Goal: Obtain resource: Download file/media

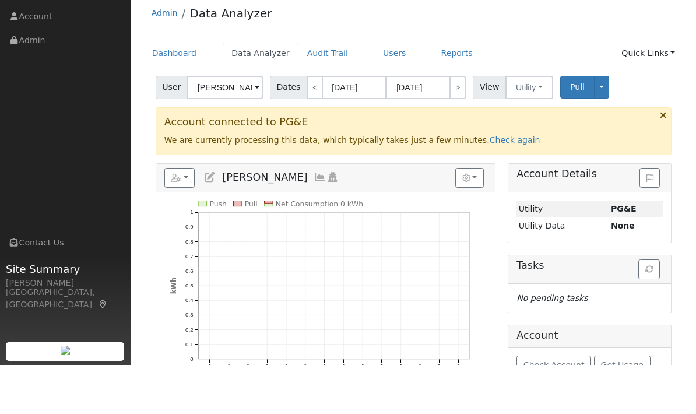
scroll to position [27, 0]
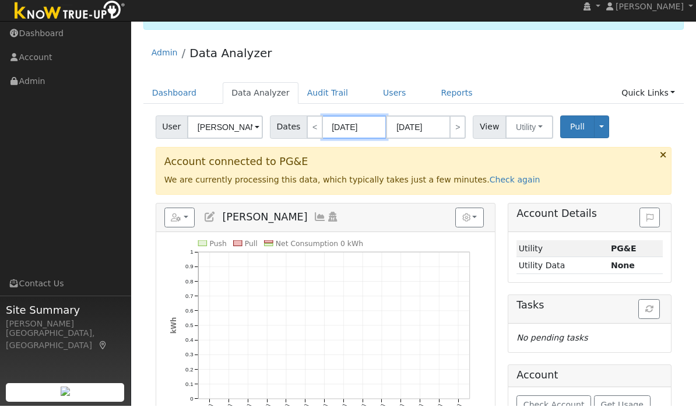
click at [347, 129] on body "[PERSON_NAME] [PERSON_NAME] Profile My Company Help Center Terms Of Service See…" at bounding box center [348, 307] width 696 height 610
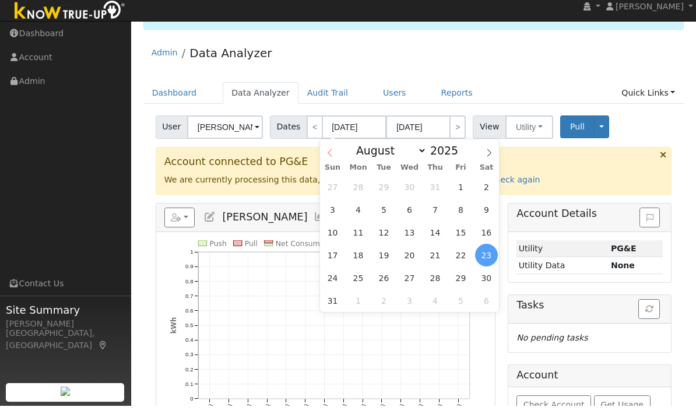
click at [333, 157] on icon at bounding box center [330, 161] width 8 height 8
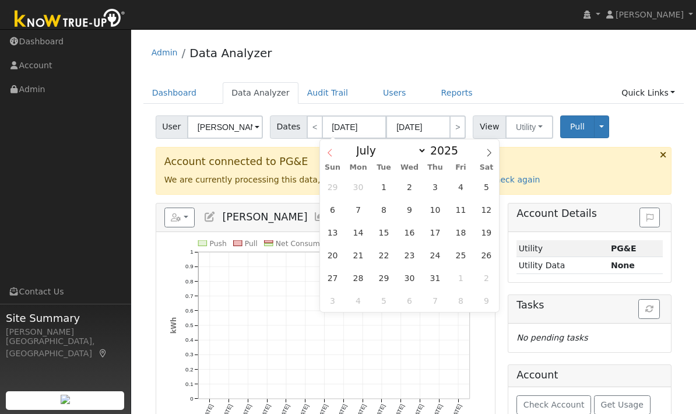
click at [334, 152] on span at bounding box center [330, 149] width 20 height 20
select select "5"
click at [343, 189] on span "1" at bounding box center [332, 186] width 23 height 23
type input "[DATE]"
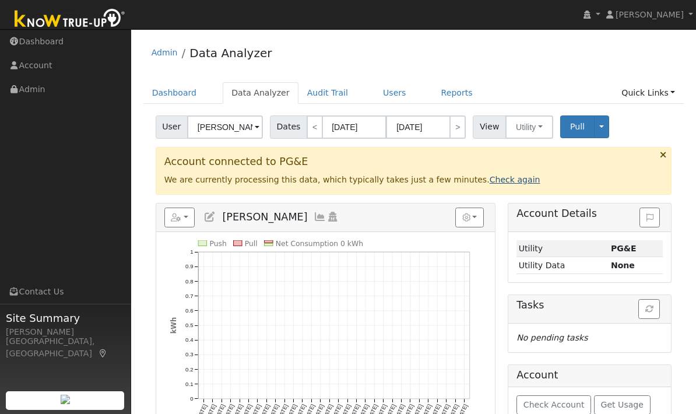
click at [495, 178] on link "Check again" at bounding box center [514, 179] width 51 height 9
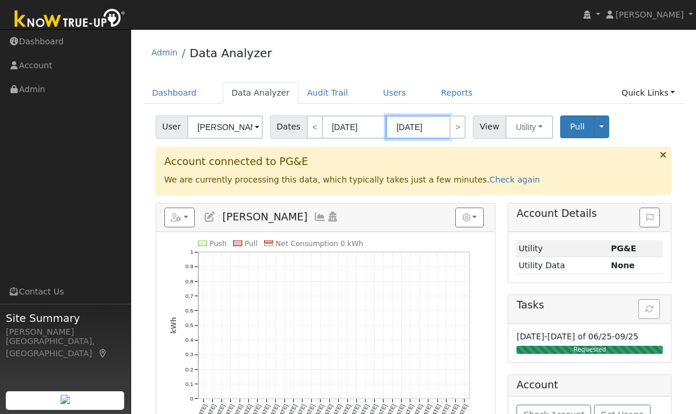
click at [419, 129] on body "[PERSON_NAME] [PERSON_NAME] Profile My Company Help Center Terms Of Service See…" at bounding box center [348, 299] width 696 height 610
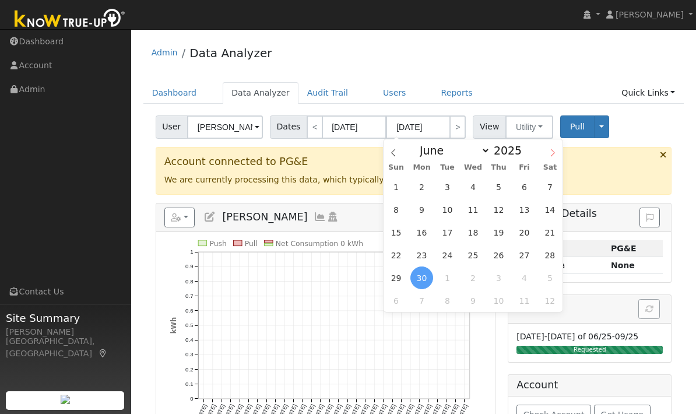
click at [555, 150] on icon at bounding box center [552, 153] width 8 height 8
click at [547, 158] on span at bounding box center [553, 149] width 20 height 20
click at [558, 155] on span at bounding box center [553, 149] width 20 height 20
select select "8"
click at [556, 188] on span "6" at bounding box center [549, 186] width 23 height 23
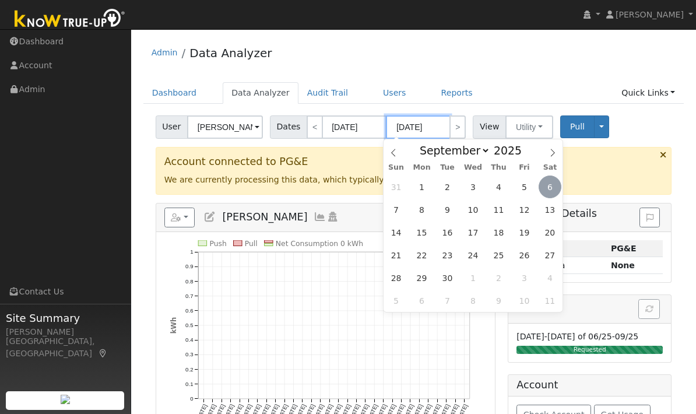
type input "[DATE]"
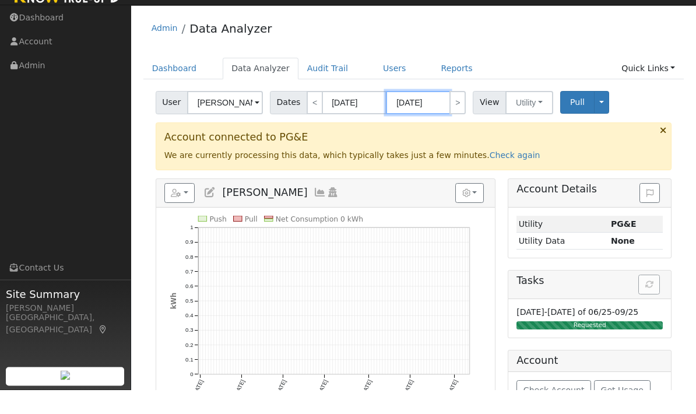
scroll to position [45, 0]
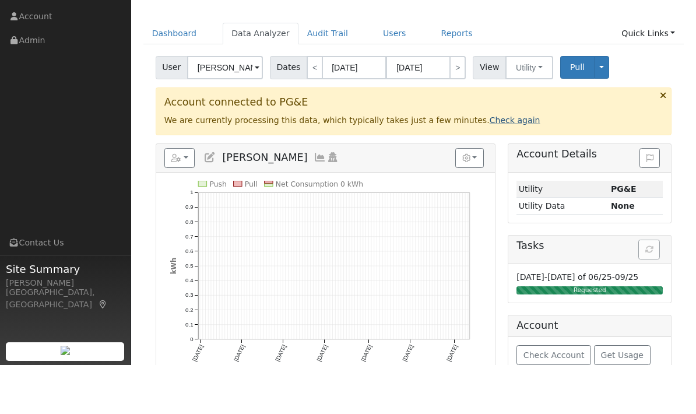
click at [495, 164] on link "Check again" at bounding box center [514, 168] width 51 height 9
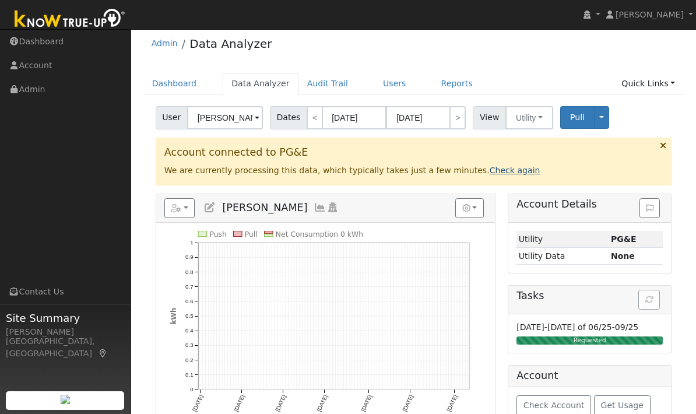
scroll to position [0, 0]
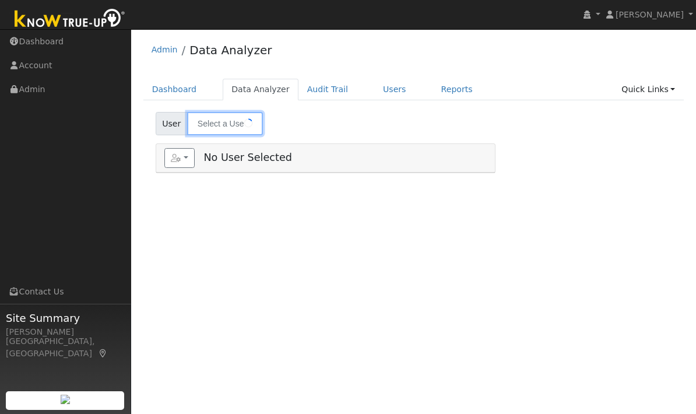
type input "[PERSON_NAME]"
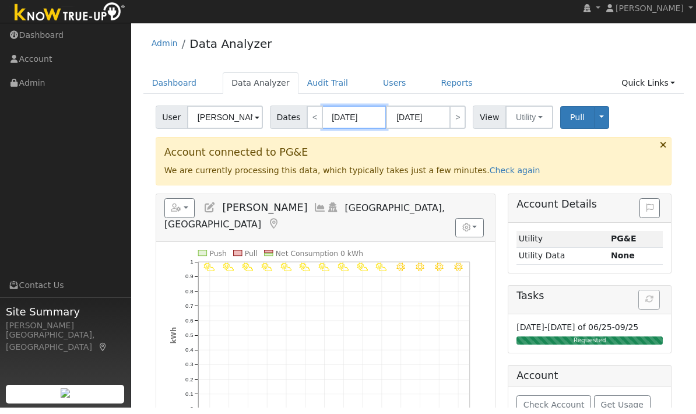
click at [346, 114] on input "[DATE]" at bounding box center [354, 123] width 64 height 23
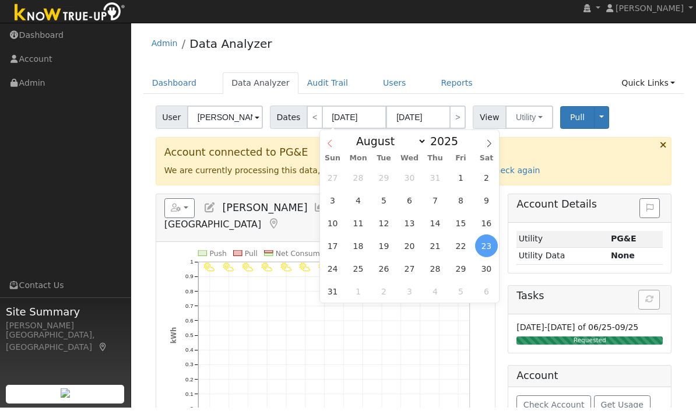
click at [336, 140] on span at bounding box center [330, 146] width 20 height 20
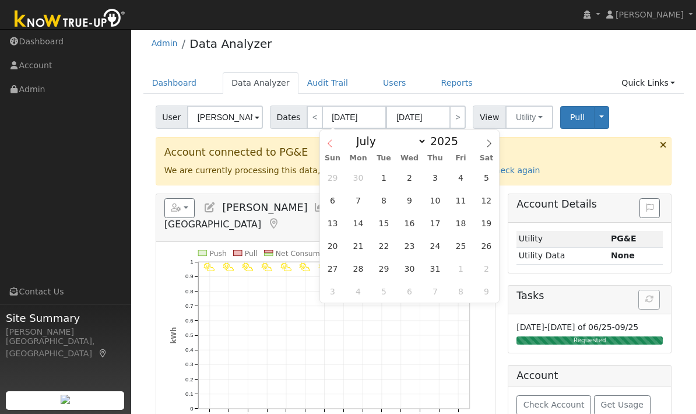
click at [330, 149] on span at bounding box center [330, 140] width 20 height 20
select select "5"
click at [334, 177] on span "1" at bounding box center [332, 177] width 23 height 23
type input "[DATE]"
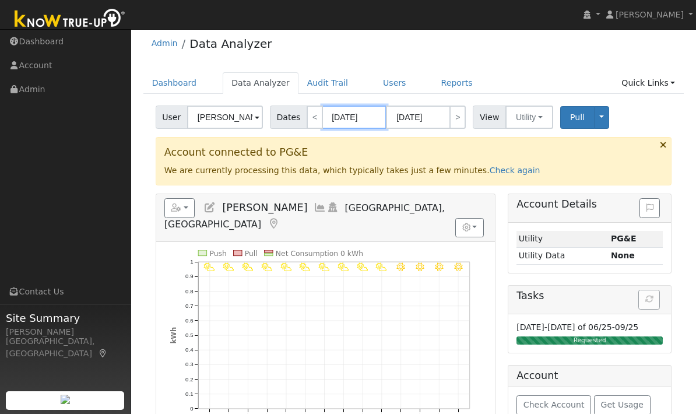
select select "5"
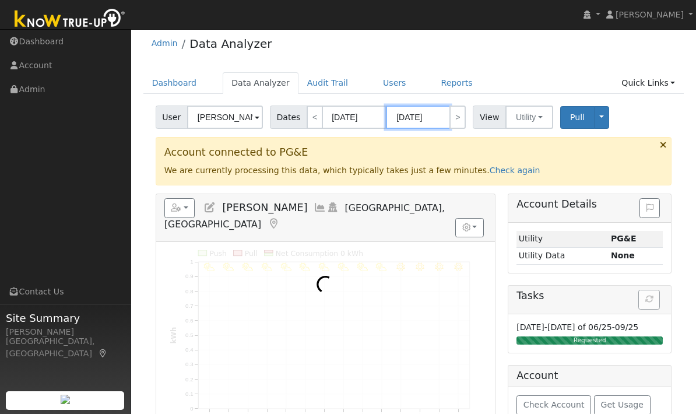
click at [422, 118] on input "[DATE]" at bounding box center [418, 116] width 64 height 23
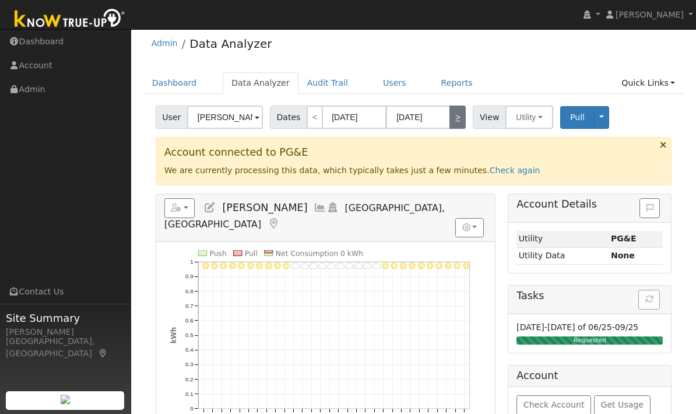
click at [451, 114] on link ">" at bounding box center [457, 116] width 16 height 23
type input "07/01/2025"
type input "07/31/2025"
select select "6"
click at [313, 119] on link "<" at bounding box center [315, 116] width 16 height 23
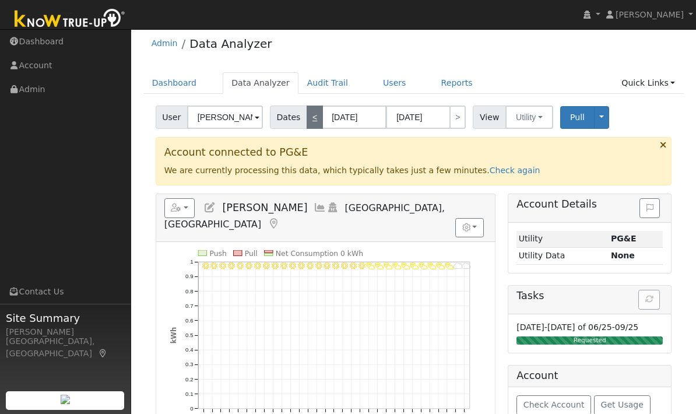
type input "[DATE]"
click at [426, 119] on body "[PERSON_NAME] [PERSON_NAME] Profile My Company Help Center Terms Of Service See…" at bounding box center [348, 339] width 696 height 632
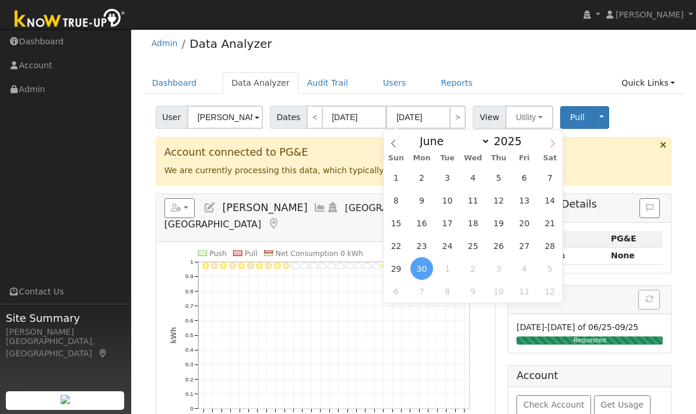
click at [552, 145] on icon at bounding box center [552, 143] width 8 height 8
click at [557, 139] on span at bounding box center [553, 140] width 20 height 20
click at [557, 140] on span at bounding box center [553, 140] width 20 height 20
click at [401, 147] on span at bounding box center [393, 140] width 20 height 20
select select "7"
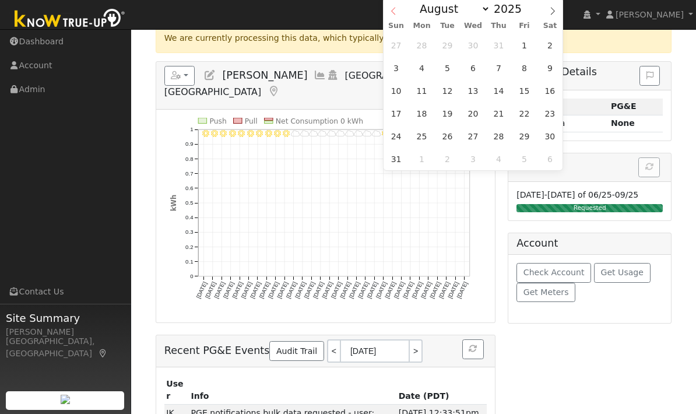
scroll to position [143, 0]
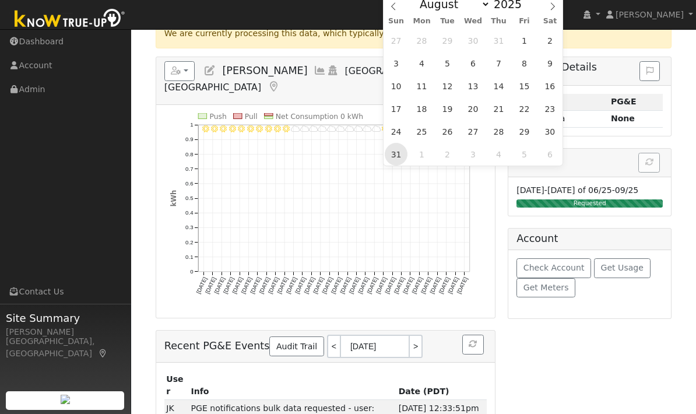
click at [394, 154] on span "31" at bounding box center [396, 154] width 23 height 23
type input "08/31/2025"
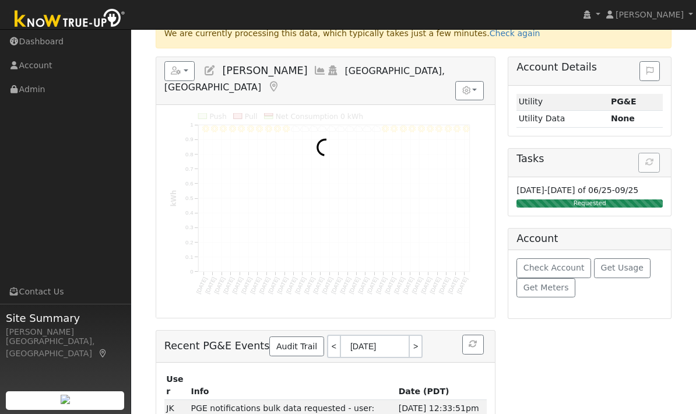
scroll to position [53, 0]
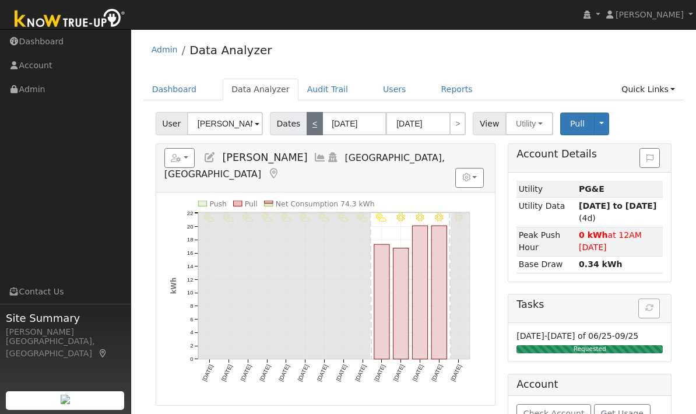
click at [315, 124] on link "<" at bounding box center [315, 123] width 16 height 23
type input "[DATE]"
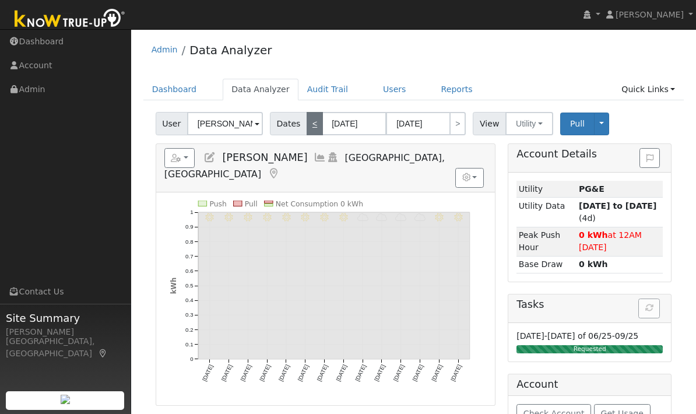
click at [315, 122] on link "<" at bounding box center [315, 123] width 16 height 23
type input "07/26/2025"
type input "08/08/2025"
click at [287, 122] on span "Dates" at bounding box center [288, 123] width 37 height 23
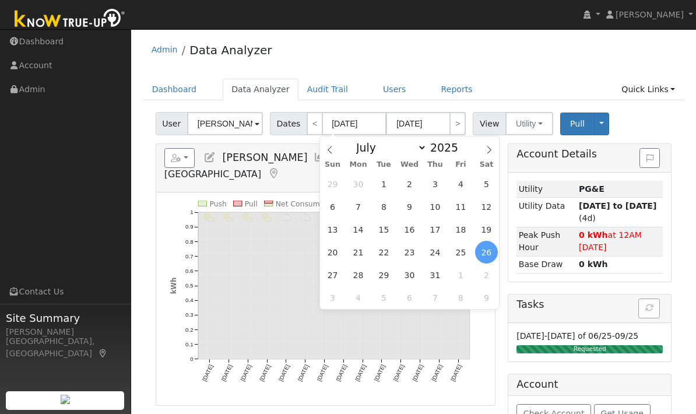
click at [483, 254] on span "26" at bounding box center [486, 252] width 23 height 23
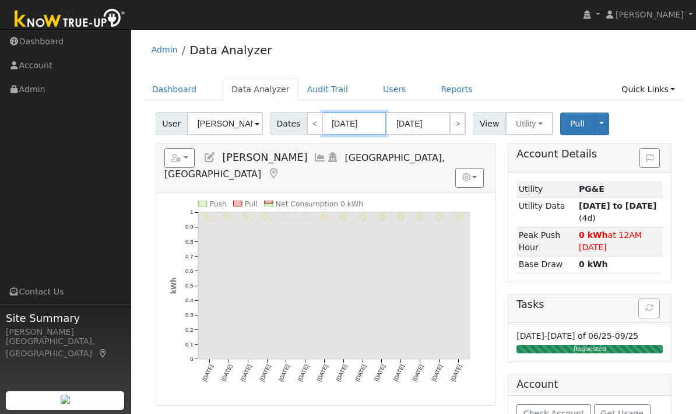
click at [369, 124] on input "07/26/2025" at bounding box center [354, 123] width 64 height 23
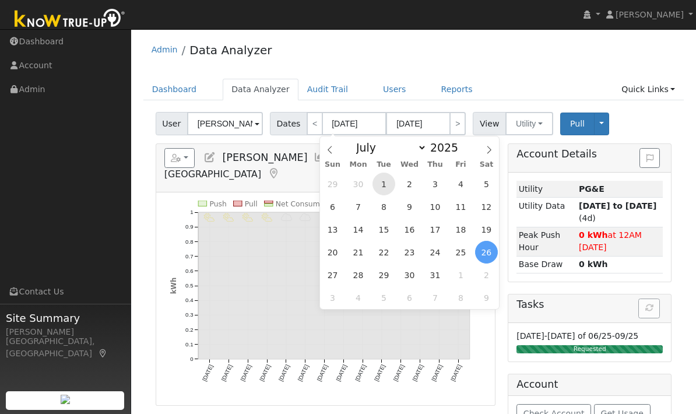
click at [383, 182] on span "1" at bounding box center [383, 183] width 23 height 23
type input "07/01/2025"
type input "07/31/2025"
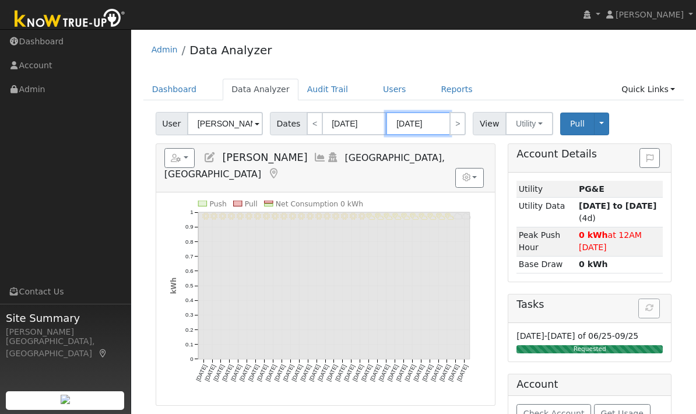
click at [421, 122] on input "07/31/2025" at bounding box center [418, 123] width 64 height 23
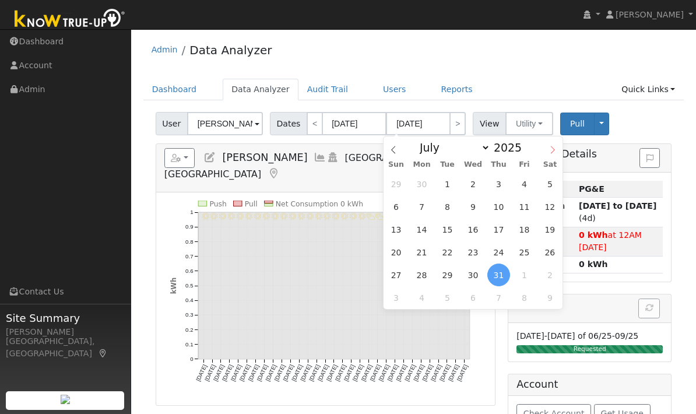
click at [549, 152] on icon at bounding box center [552, 150] width 8 height 8
click at [549, 150] on icon at bounding box center [552, 150] width 8 height 8
select select "8"
click at [523, 185] on span "5" at bounding box center [524, 183] width 23 height 23
type input "[DATE]"
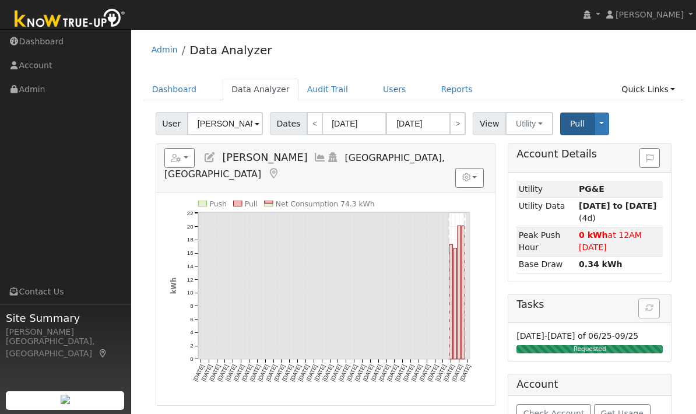
click at [578, 124] on span "Pull" at bounding box center [577, 123] width 15 height 9
click at [191, 154] on button "button" at bounding box center [179, 158] width 31 height 20
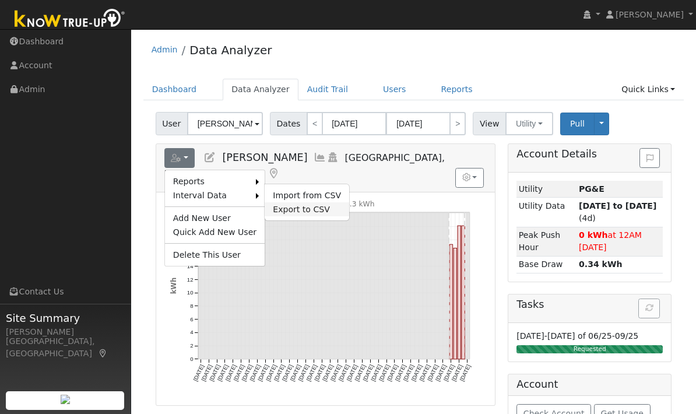
click at [304, 209] on link "Export to CSV" at bounding box center [307, 209] width 84 height 14
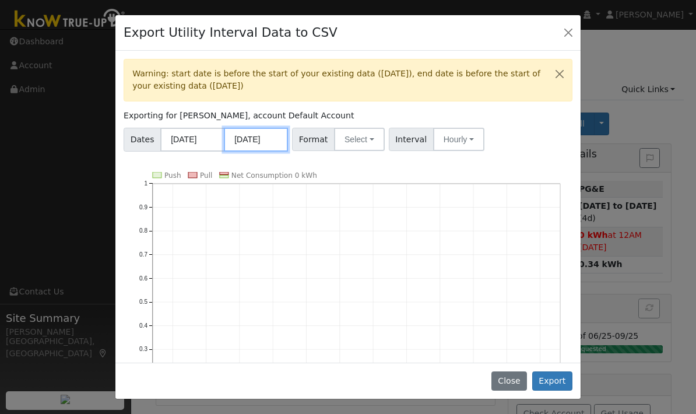
click at [262, 138] on input "08/31/2025" at bounding box center [256, 140] width 64 height 24
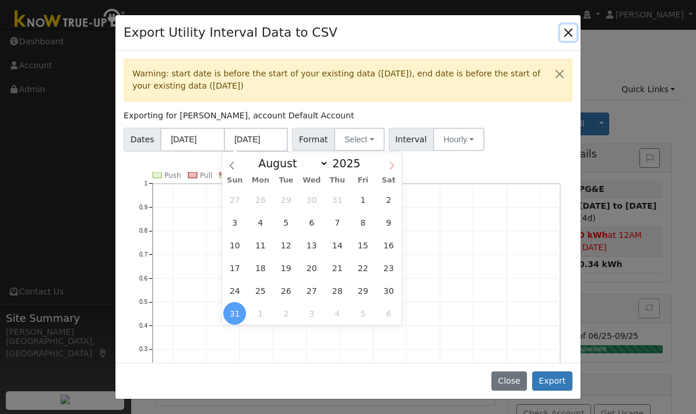
click at [391, 160] on span at bounding box center [392, 162] width 20 height 20
select select "8"
click at [359, 200] on span "5" at bounding box center [362, 199] width 23 height 23
type input "[DATE]"
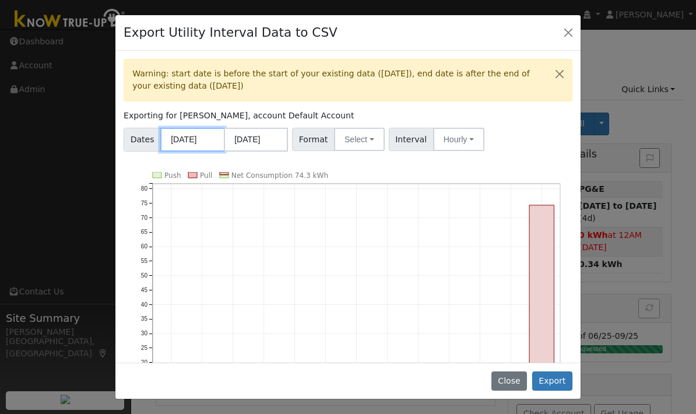
click at [185, 140] on input "09/01/2024" at bounding box center [192, 140] width 64 height 24
type input "09/05/2024"
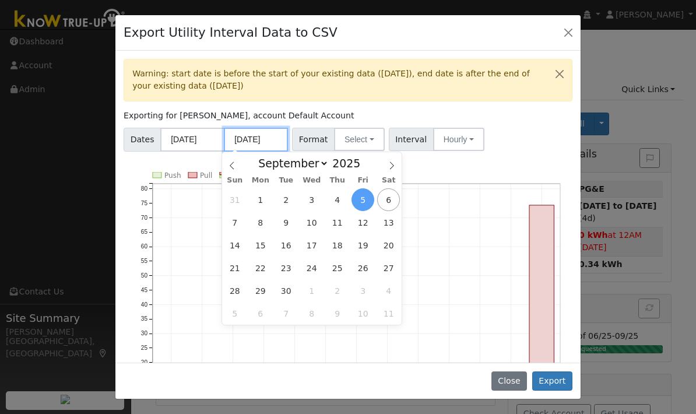
click at [246, 140] on input "[DATE]" at bounding box center [256, 140] width 64 height 24
click at [252, 136] on input "[DATE]" at bounding box center [256, 140] width 64 height 24
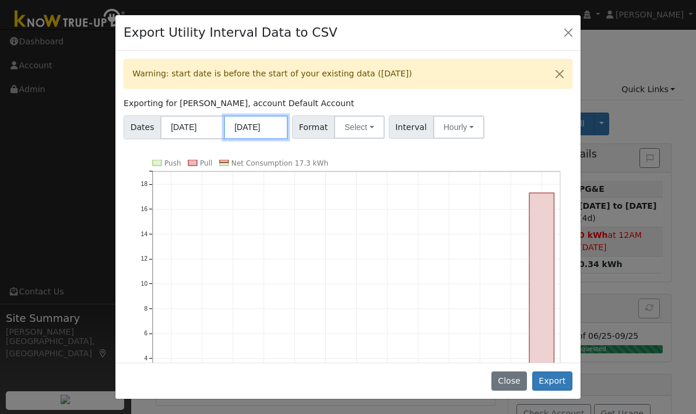
type input "09/01/2025"
click at [191, 124] on input "09/05/2024" at bounding box center [192, 127] width 64 height 24
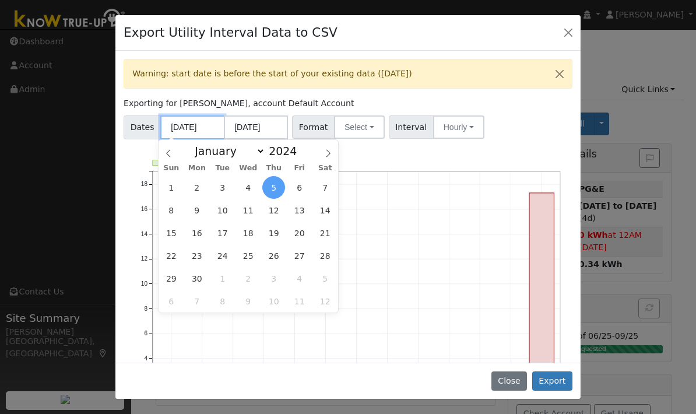
click at [188, 125] on input "09/05/2024" at bounding box center [192, 127] width 64 height 24
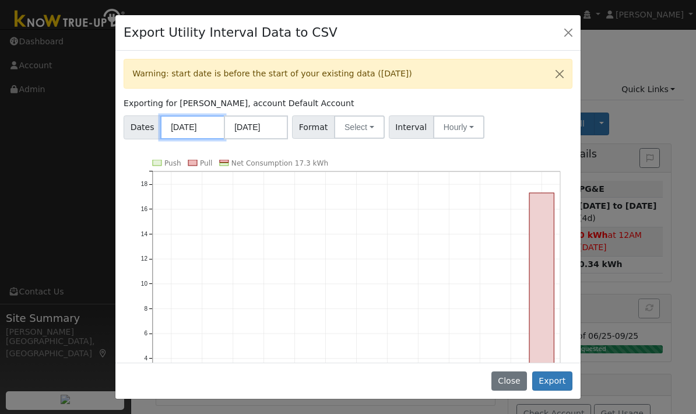
type input "09/01/2024"
click at [512, 129] on div "Dates 09/01/2024 09/01/2025 Format Select Generic PG&E SCE SDGE Aurora Energy T…" at bounding box center [348, 125] width 453 height 28
click at [248, 128] on input "09/01/2025" at bounding box center [256, 127] width 64 height 24
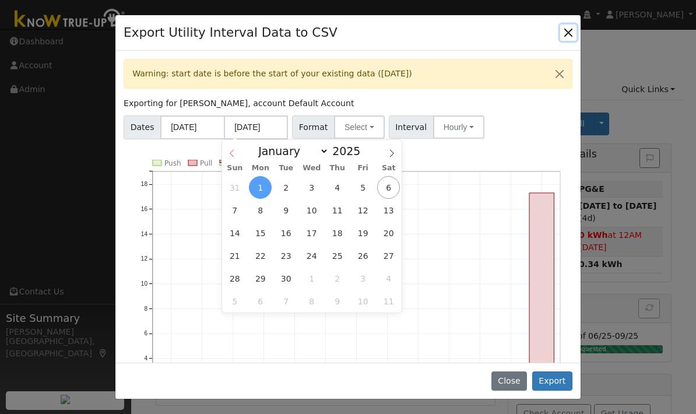
click at [232, 150] on icon at bounding box center [232, 153] width 8 height 8
select select "7"
click at [235, 303] on span "31" at bounding box center [234, 301] width 23 height 23
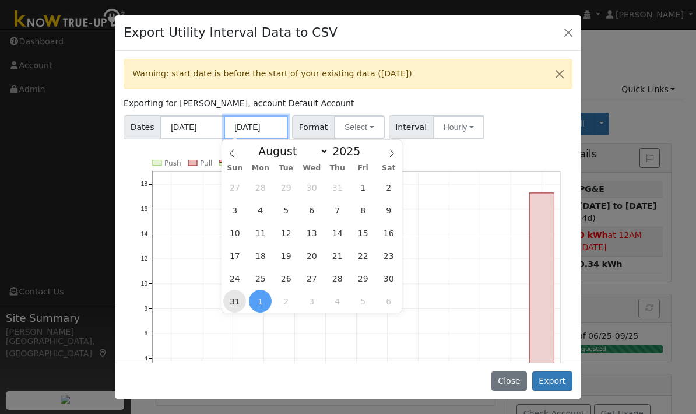
type input "08/31/2025"
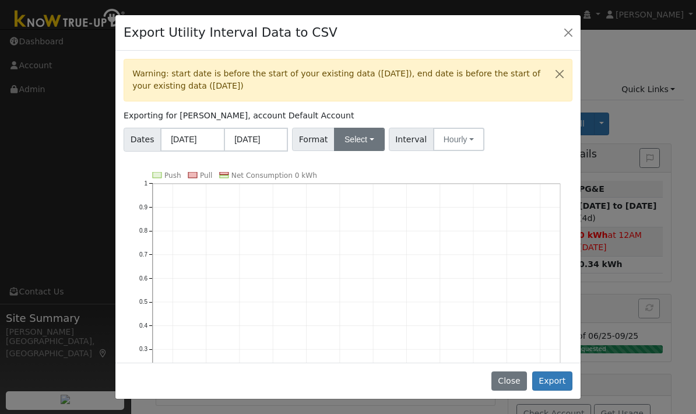
click at [367, 138] on button "Select" at bounding box center [359, 139] width 51 height 23
click at [355, 240] on link "Aurora" at bounding box center [373, 239] width 83 height 16
click at [563, 379] on button "Export" at bounding box center [552, 381] width 40 height 20
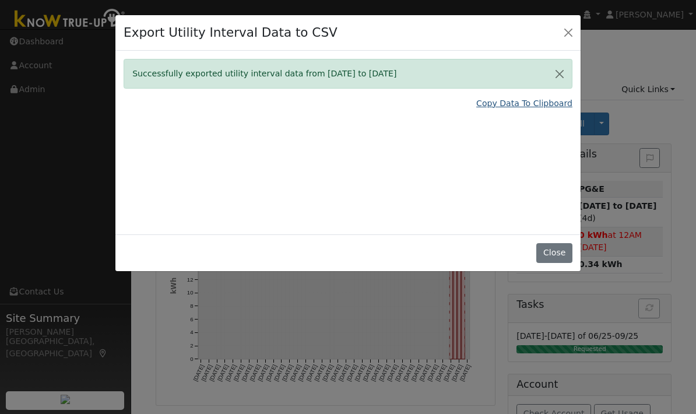
click at [536, 100] on link "Copy Data To Clipboard" at bounding box center [524, 103] width 96 height 12
click at [570, 32] on button "Close" at bounding box center [568, 32] width 16 height 16
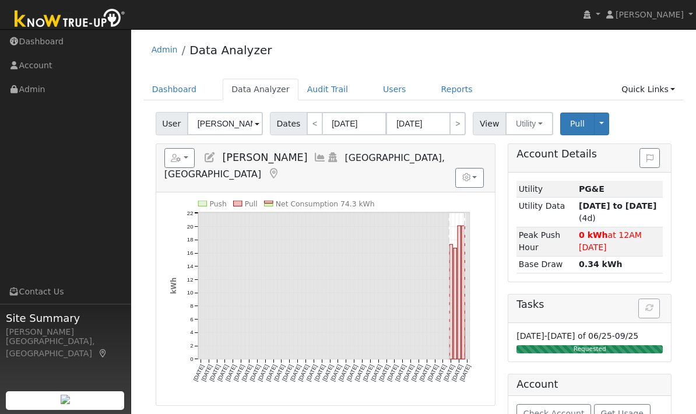
click at [454, 330] on rect "onclick=""" at bounding box center [454, 303] width 3 height 111
type input "09/02/2025"
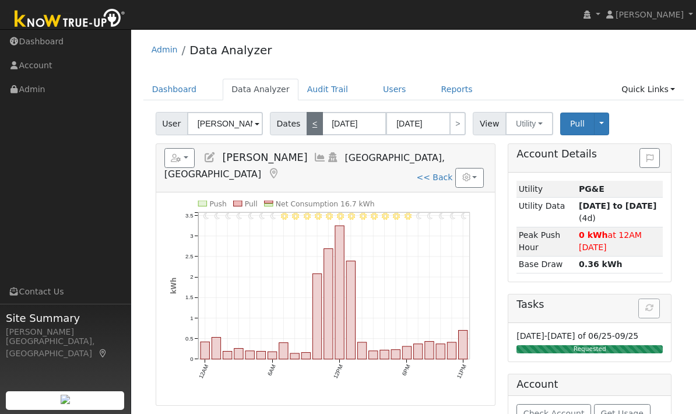
click at [312, 131] on link "<" at bounding box center [315, 123] width 16 height 23
type input "09/01/2025"
click at [311, 129] on link "<" at bounding box center [315, 123] width 16 height 23
type input "08/31/2025"
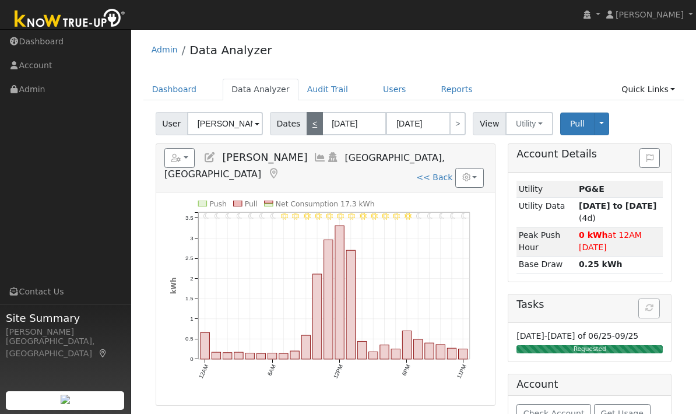
type input "08/31/2025"
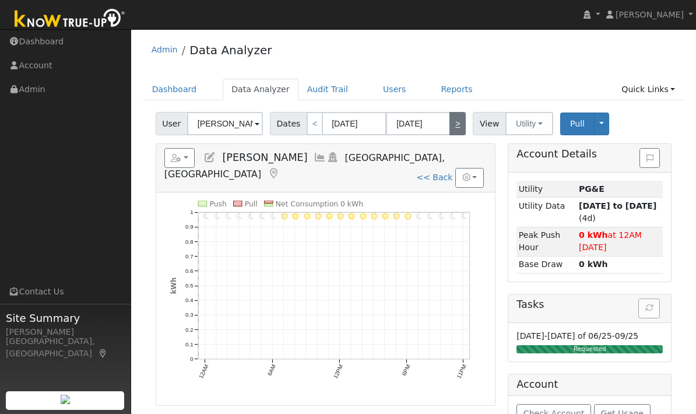
click at [453, 126] on link ">" at bounding box center [457, 123] width 16 height 23
type input "09/01/2025"
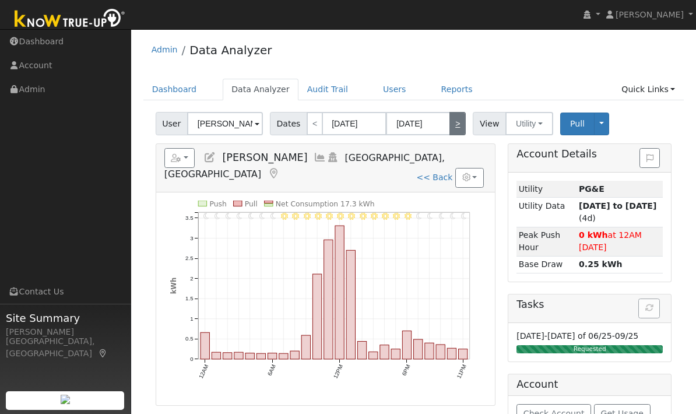
click at [452, 128] on link ">" at bounding box center [457, 123] width 16 height 23
type input "09/02/2025"
click at [456, 125] on link ">" at bounding box center [457, 123] width 16 height 23
type input "09/03/2025"
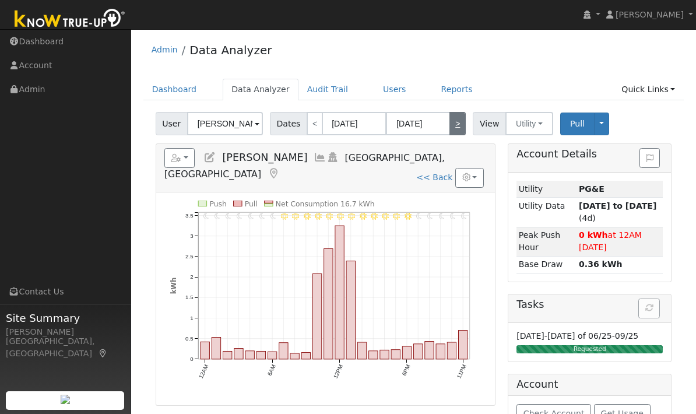
type input "09/03/2025"
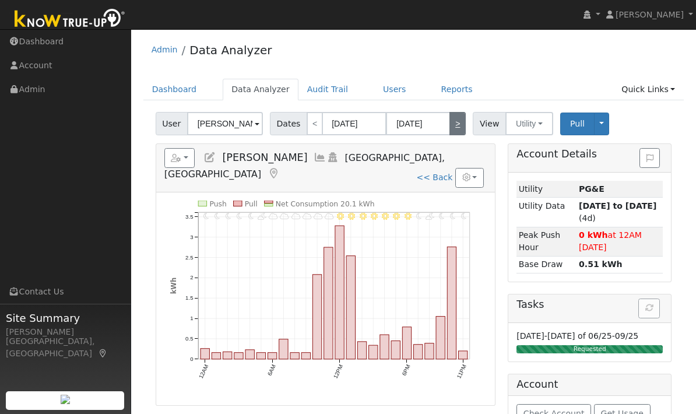
click at [454, 125] on link ">" at bounding box center [457, 123] width 16 height 23
type input "09/04/2025"
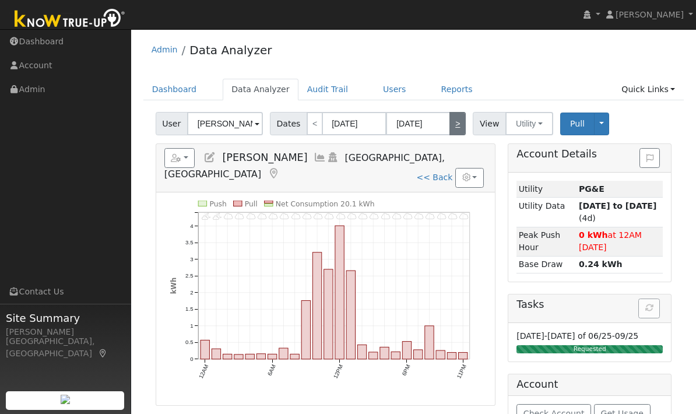
click at [453, 125] on link ">" at bounding box center [457, 123] width 16 height 23
type input "[DATE]"
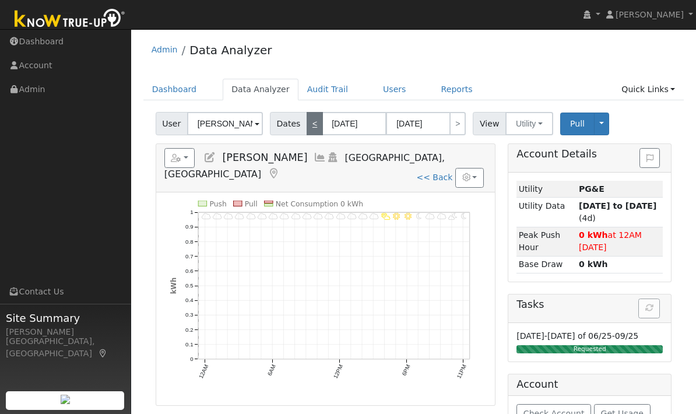
click at [309, 128] on link "<" at bounding box center [315, 123] width 16 height 23
type input "09/04/2025"
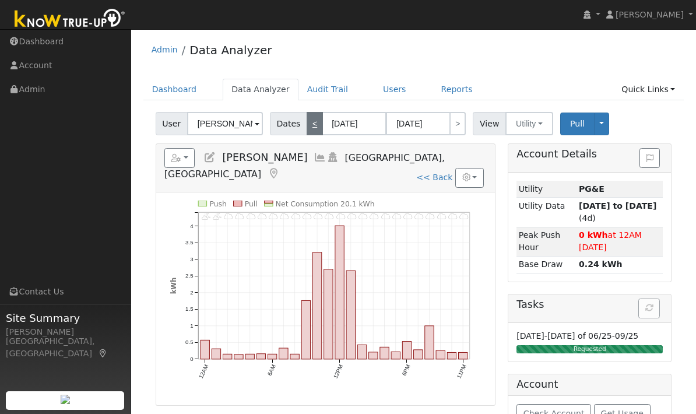
click at [312, 126] on link "<" at bounding box center [315, 123] width 16 height 23
type input "09/03/2025"
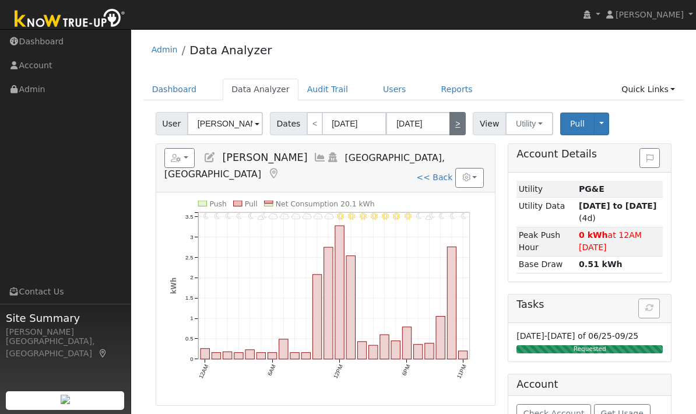
click at [455, 126] on link ">" at bounding box center [457, 123] width 16 height 23
type input "09/04/2025"
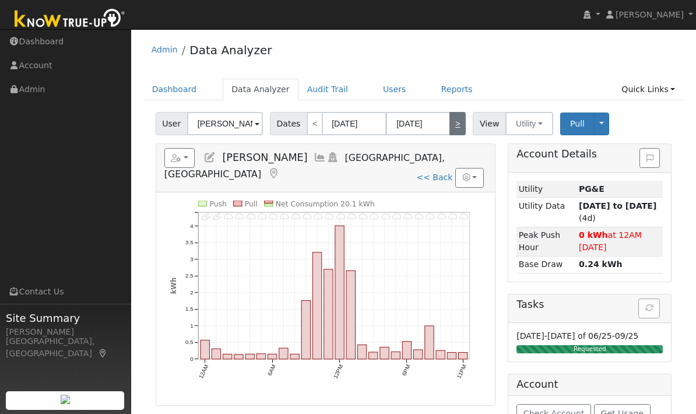
click at [452, 125] on link ">" at bounding box center [457, 123] width 16 height 23
type input "[DATE]"
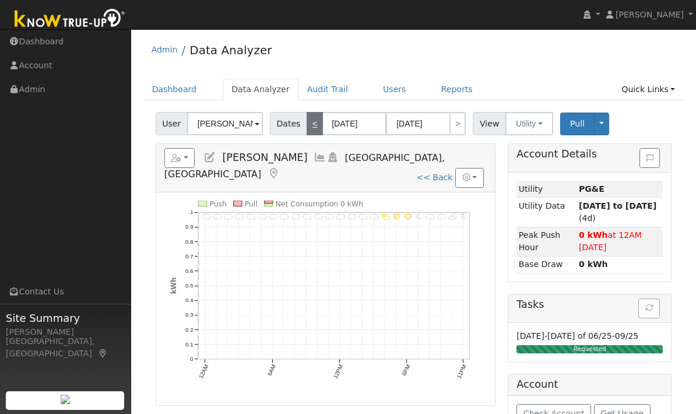
click at [312, 128] on link "<" at bounding box center [315, 123] width 16 height 23
type input "09/04/2025"
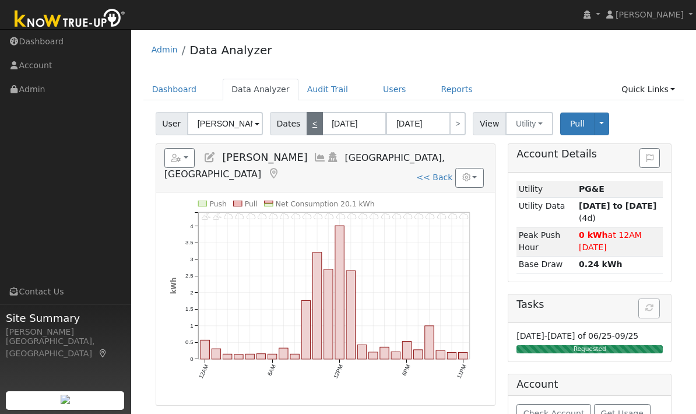
click at [316, 125] on link "<" at bounding box center [315, 123] width 16 height 23
type input "09/03/2025"
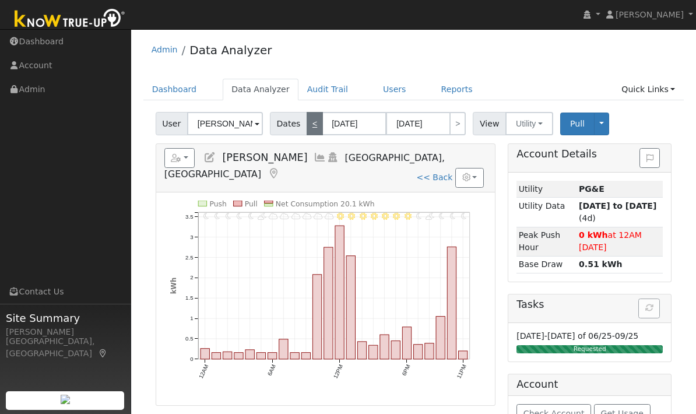
click at [313, 126] on link "<" at bounding box center [315, 123] width 16 height 23
type input "09/02/2025"
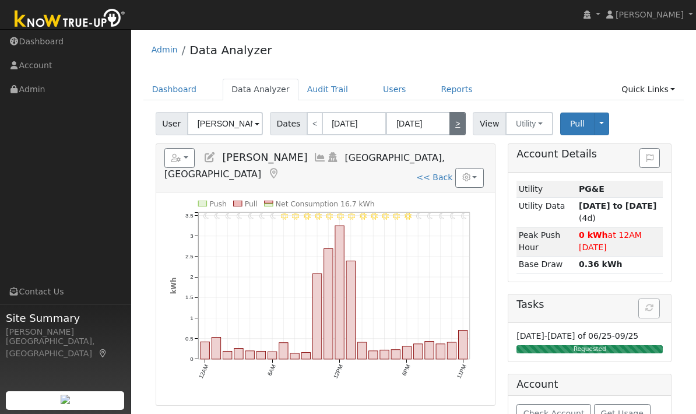
click at [455, 126] on link ">" at bounding box center [457, 123] width 16 height 23
type input "09/03/2025"
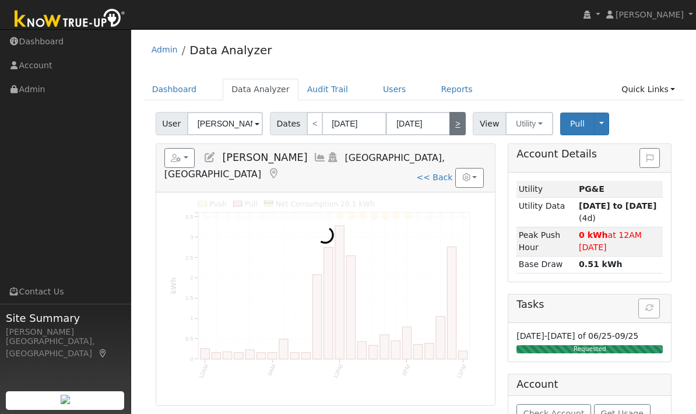
click at [452, 126] on link ">" at bounding box center [457, 123] width 16 height 23
type input "09/04/2025"
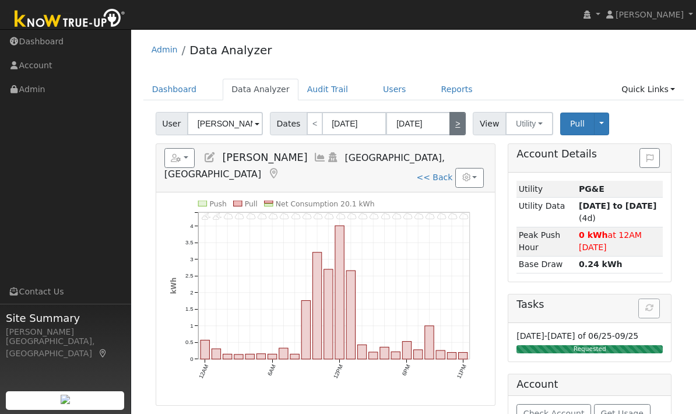
click at [452, 123] on link ">" at bounding box center [457, 123] width 16 height 23
type input "[DATE]"
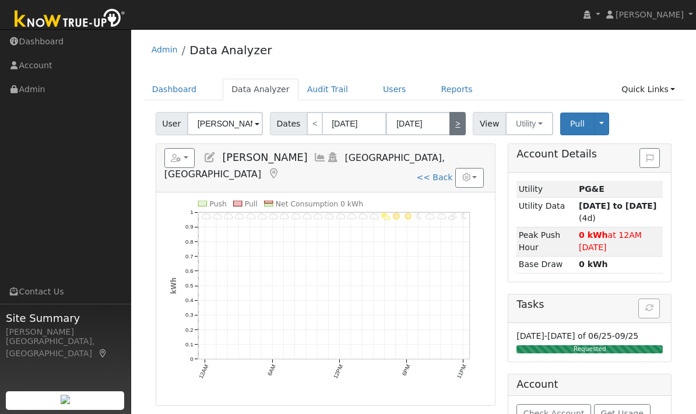
click at [452, 124] on link ">" at bounding box center [457, 123] width 16 height 23
type input "[DATE]"
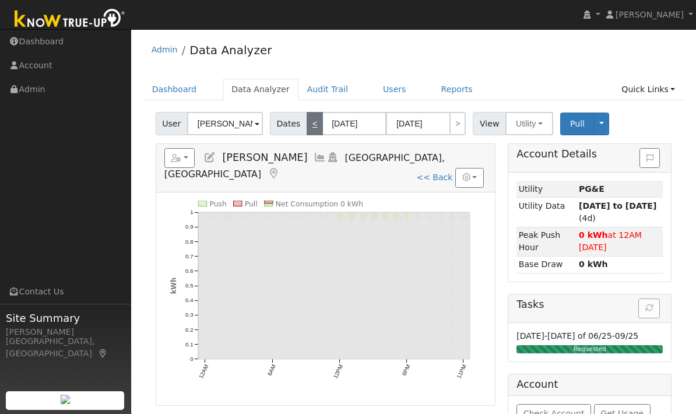
click at [311, 125] on link "<" at bounding box center [315, 123] width 16 height 23
type input "[DATE]"
click at [311, 129] on link "<" at bounding box center [315, 123] width 16 height 23
type input "09/04/2025"
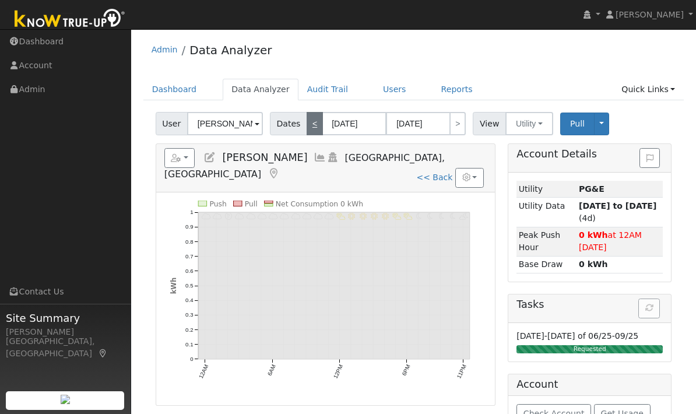
type input "09/04/2025"
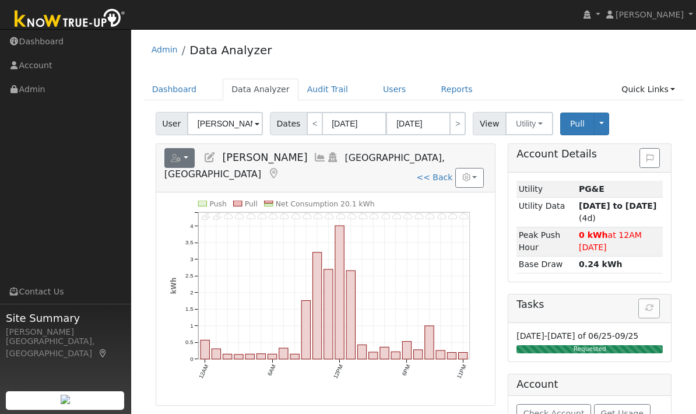
click at [191, 161] on button "button" at bounding box center [179, 158] width 31 height 20
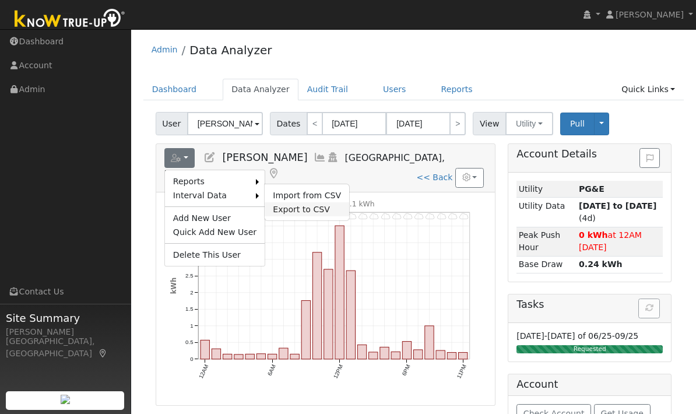
click at [295, 209] on link "Export to CSV" at bounding box center [307, 209] width 84 height 14
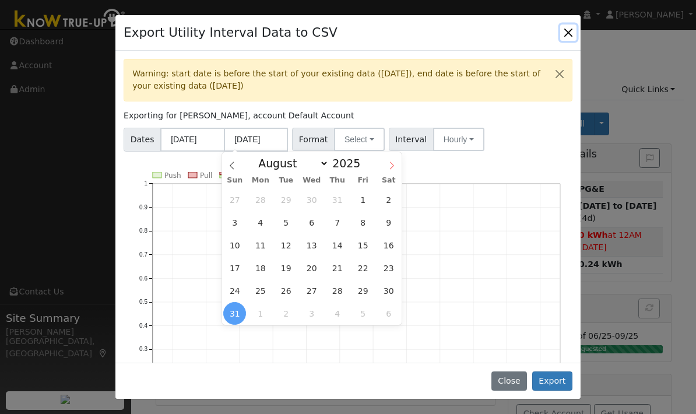
click at [390, 166] on icon at bounding box center [392, 165] width 8 height 8
select select "8"
click at [336, 202] on span "4" at bounding box center [337, 199] width 23 height 23
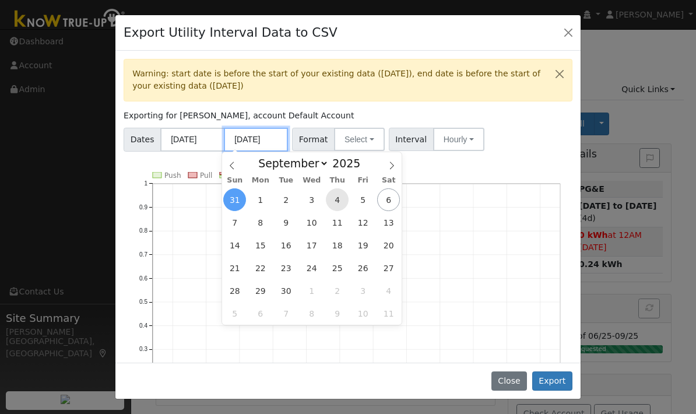
type input "09/04/2025"
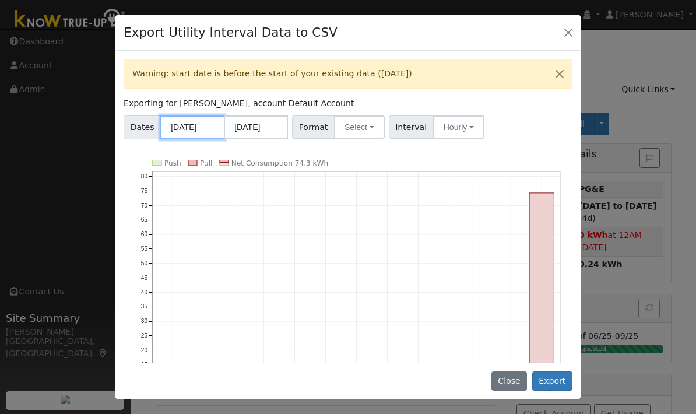
click at [195, 122] on input "09/01/2024" at bounding box center [192, 127] width 64 height 24
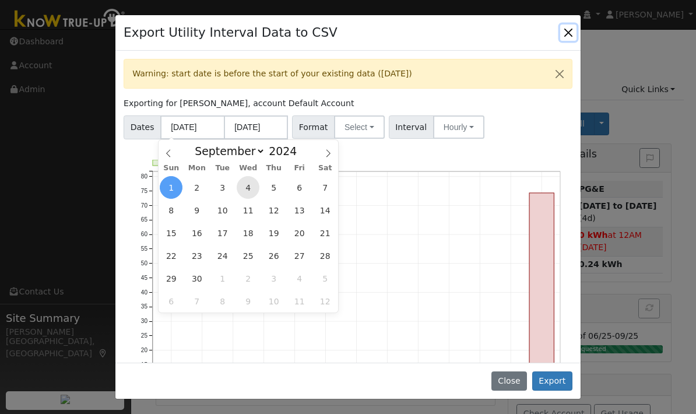
click at [249, 190] on span "4" at bounding box center [248, 187] width 23 height 23
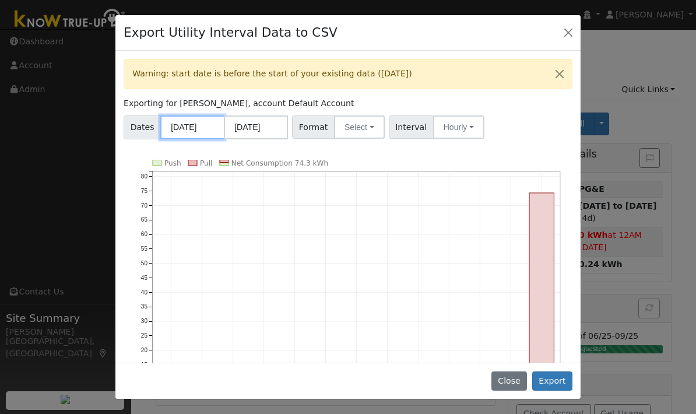
click at [204, 122] on input "09/04/2024" at bounding box center [192, 127] width 64 height 24
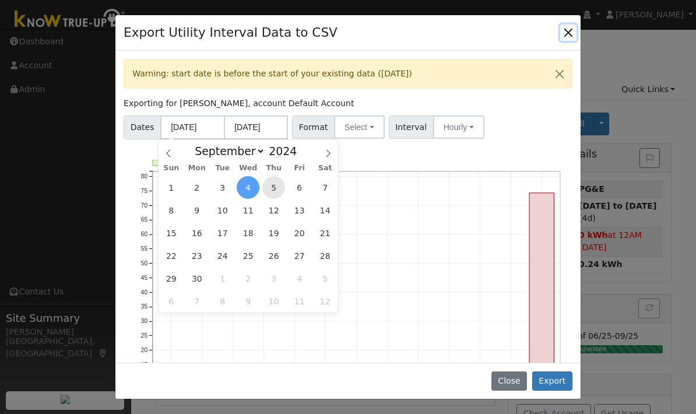
click at [274, 187] on span "5" at bounding box center [273, 187] width 23 height 23
type input "09/05/2024"
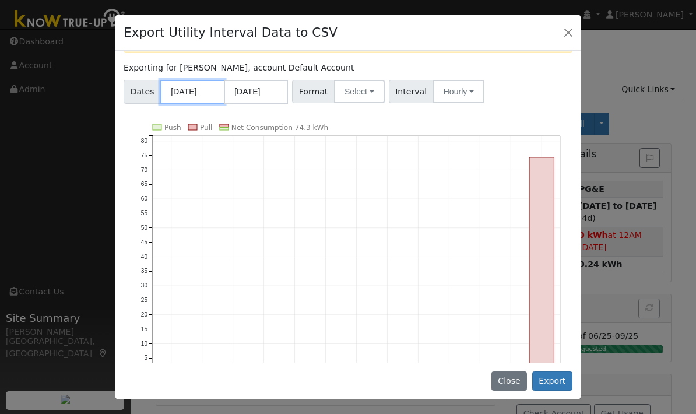
scroll to position [38, 0]
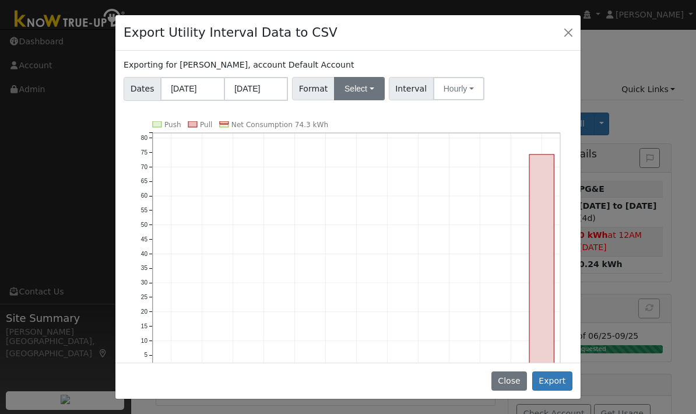
click at [353, 91] on button "Select" at bounding box center [359, 88] width 51 height 23
click at [367, 189] on link "Aurora" at bounding box center [373, 189] width 83 height 16
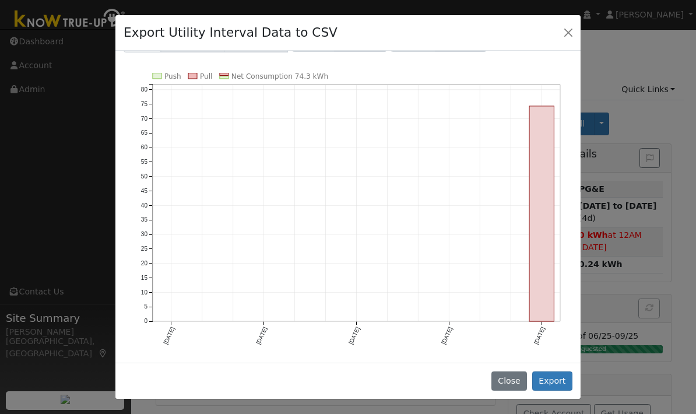
scroll to position [87, 0]
click at [565, 381] on button "Export" at bounding box center [552, 381] width 40 height 20
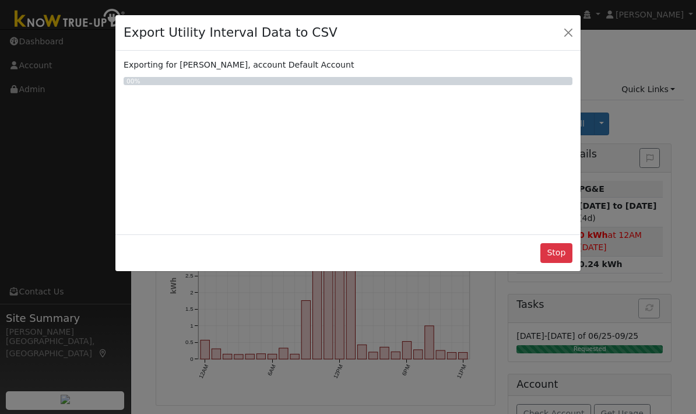
scroll to position [0, 0]
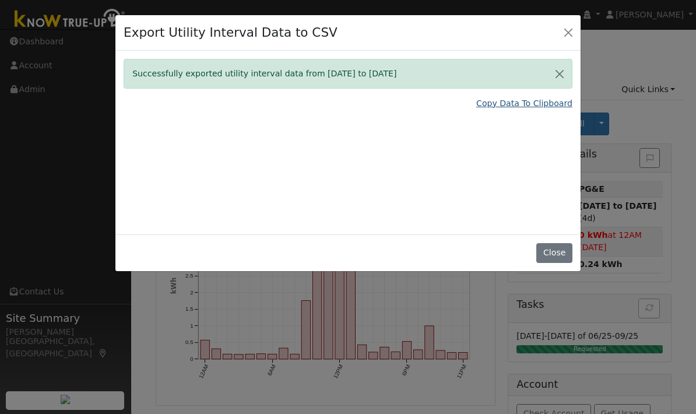
click at [523, 106] on link "Copy Data To Clipboard" at bounding box center [524, 103] width 96 height 12
click at [568, 29] on button "Close" at bounding box center [568, 32] width 16 height 16
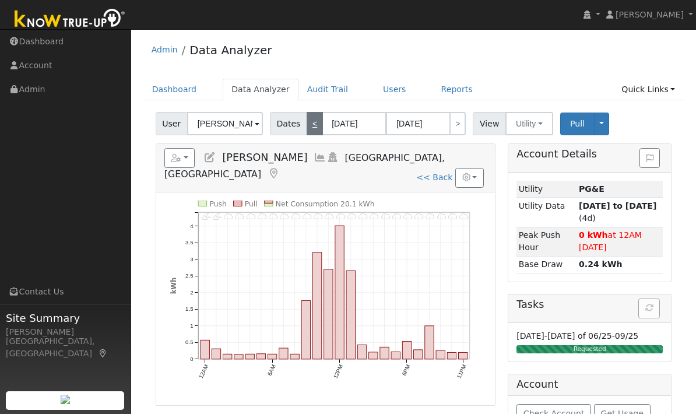
click at [315, 124] on link "<" at bounding box center [315, 123] width 16 height 23
type input "09/03/2025"
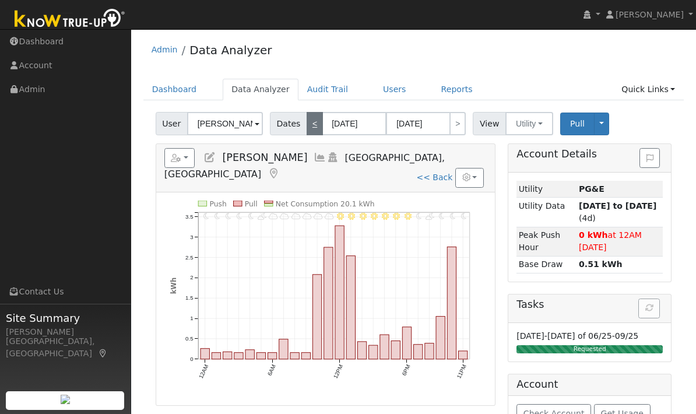
click at [313, 126] on link "<" at bounding box center [315, 123] width 16 height 23
type input "09/02/2025"
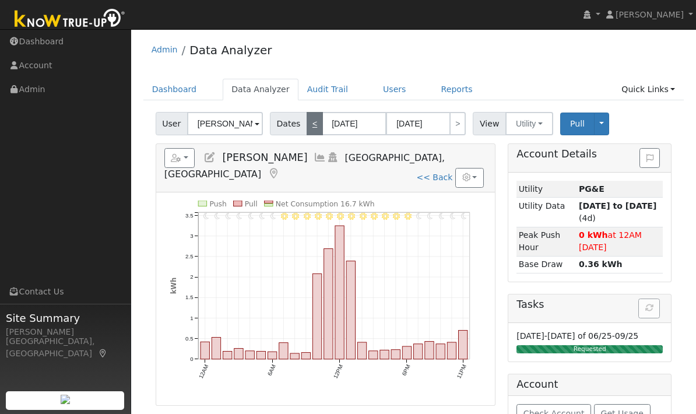
click at [312, 124] on link "<" at bounding box center [315, 123] width 16 height 23
type input "09/01/2025"
click at [313, 120] on link "<" at bounding box center [315, 123] width 16 height 23
type input "08/31/2025"
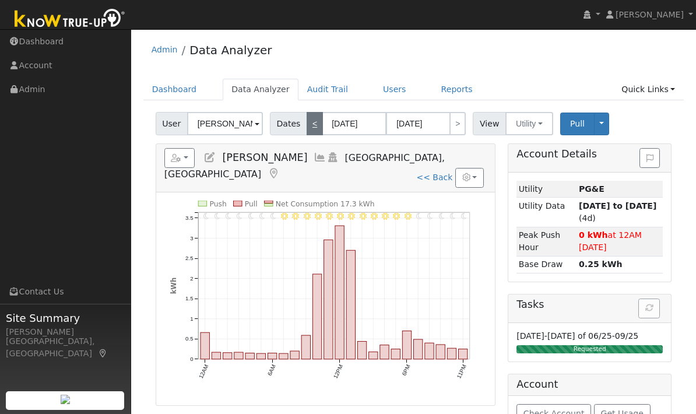
type input "08/31/2025"
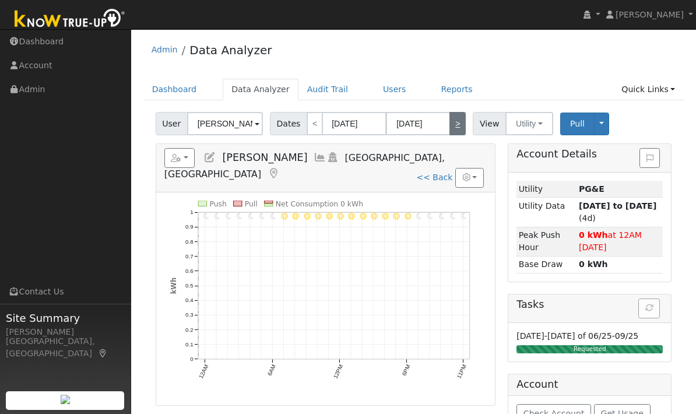
click at [453, 122] on link ">" at bounding box center [457, 123] width 16 height 23
type input "09/01/2025"
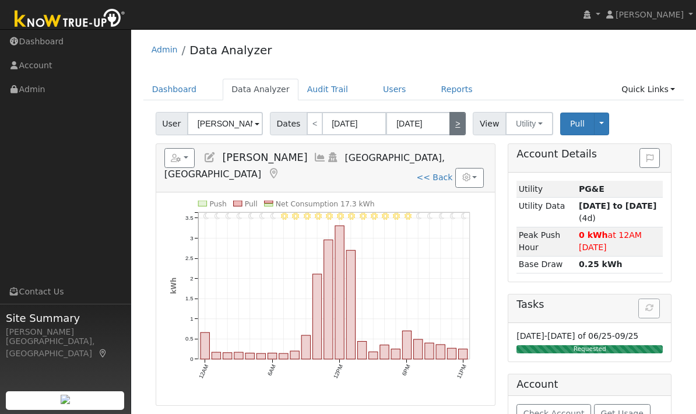
click at [453, 129] on link ">" at bounding box center [457, 123] width 16 height 23
type input "09/02/2025"
click at [459, 126] on link ">" at bounding box center [457, 123] width 16 height 23
type input "09/03/2025"
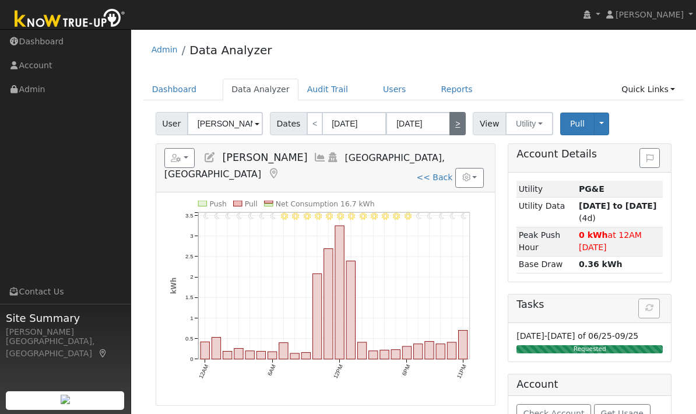
type input "09/03/2025"
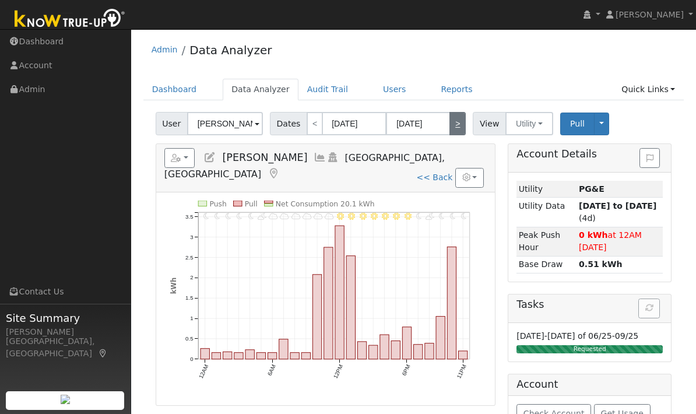
click at [459, 124] on link ">" at bounding box center [457, 123] width 16 height 23
type input "09/04/2025"
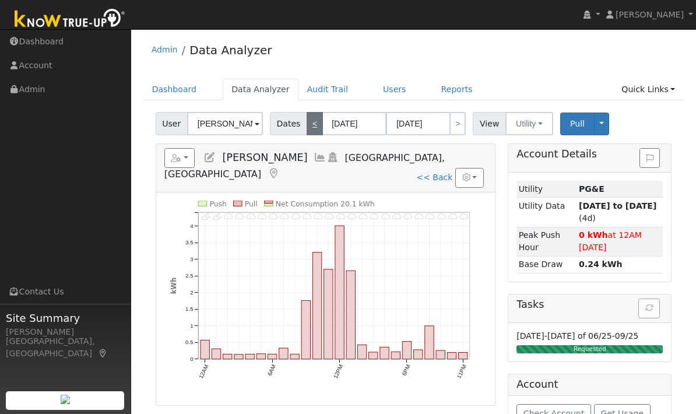
click at [312, 129] on link "<" at bounding box center [315, 123] width 16 height 23
type input "09/03/2025"
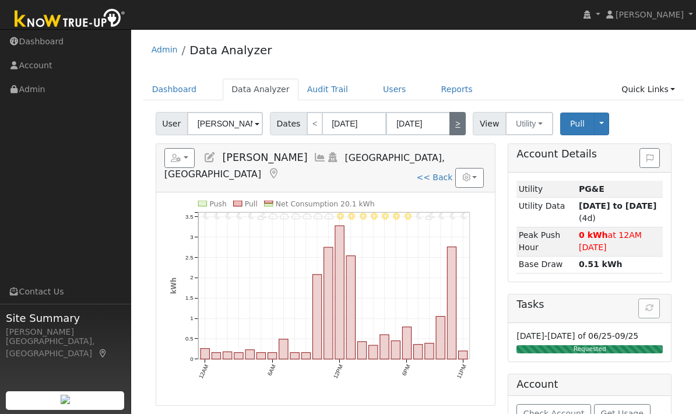
click at [456, 127] on link ">" at bounding box center [457, 123] width 16 height 23
type input "09/04/2025"
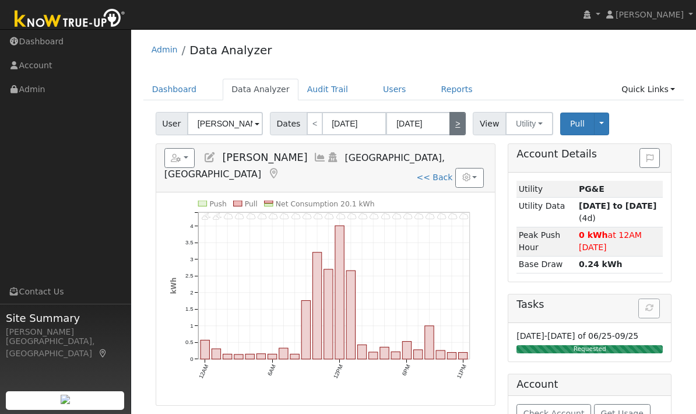
click at [459, 126] on link ">" at bounding box center [457, 123] width 16 height 23
type input "[DATE]"
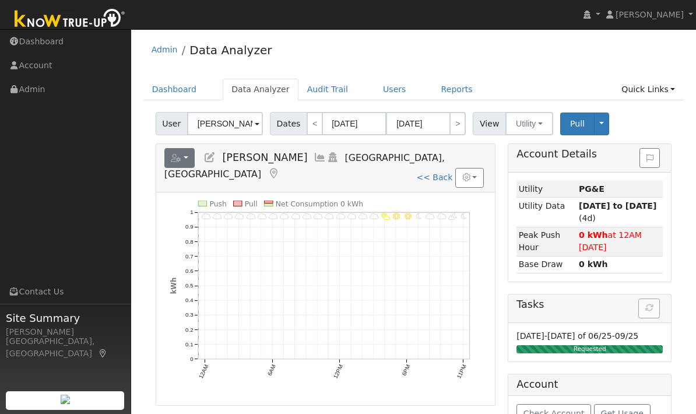
click at [180, 159] on icon "button" at bounding box center [176, 158] width 10 height 8
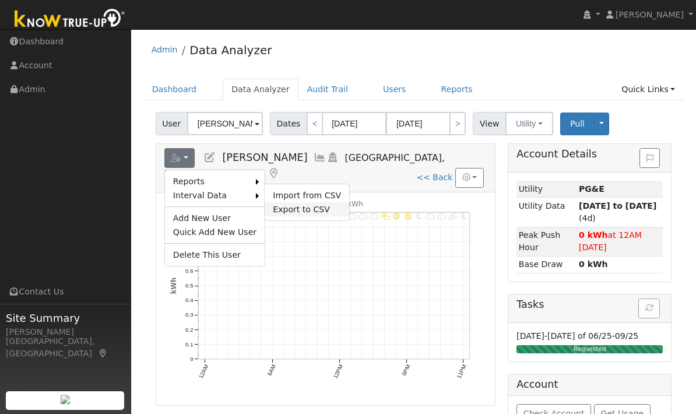
click at [308, 206] on link "Export to CSV" at bounding box center [307, 209] width 84 height 14
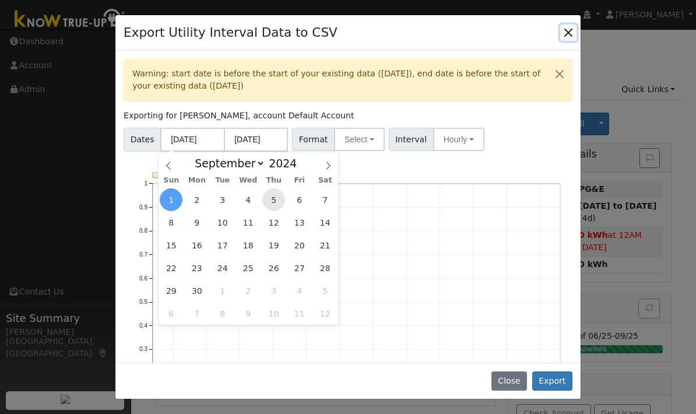
click at [277, 199] on span "5" at bounding box center [273, 199] width 23 height 23
type input "09/05/2024"
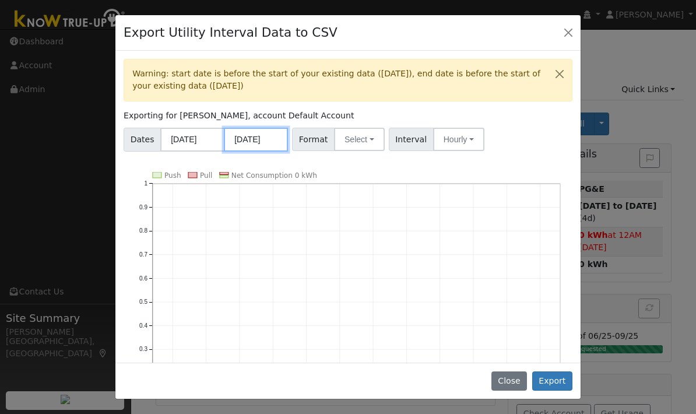
click at [261, 140] on input "08/31/2025" at bounding box center [256, 140] width 64 height 24
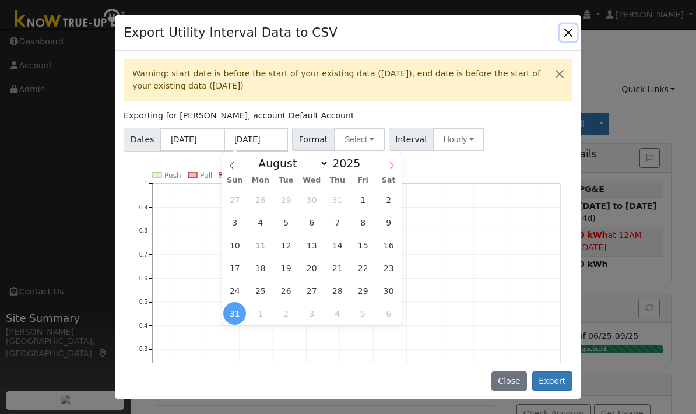
click at [385, 168] on span at bounding box center [392, 162] width 20 height 20
select select "8"
click at [337, 200] on span "4" at bounding box center [337, 199] width 23 height 23
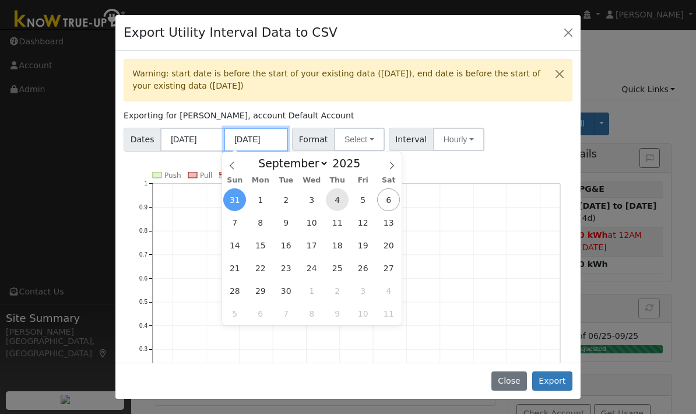
type input "09/04/2025"
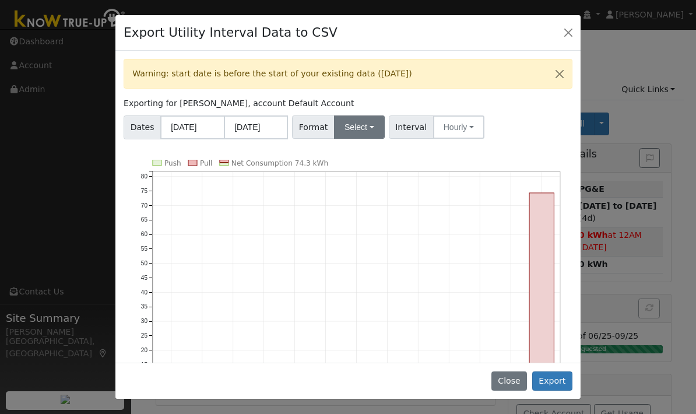
click at [368, 125] on button "Select" at bounding box center [359, 126] width 51 height 23
click at [361, 226] on link "Aurora" at bounding box center [373, 227] width 83 height 16
click at [471, 125] on button "Hourly" at bounding box center [460, 126] width 51 height 23
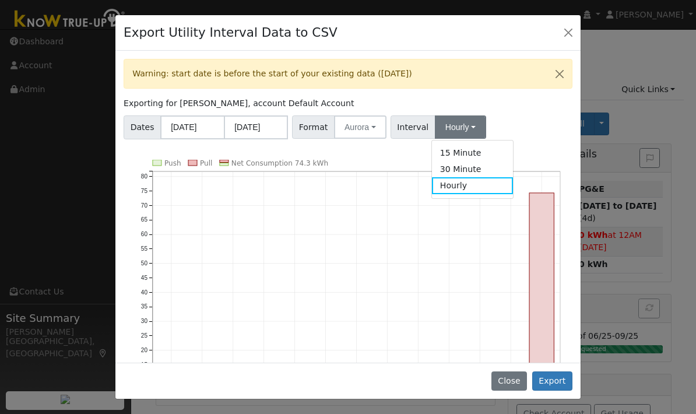
click at [500, 132] on div "Dates 09/05/2024 09/04/2025 Format Aurora Generic PG&E SCE SDGE Aurora Energy T…" at bounding box center [348, 125] width 453 height 28
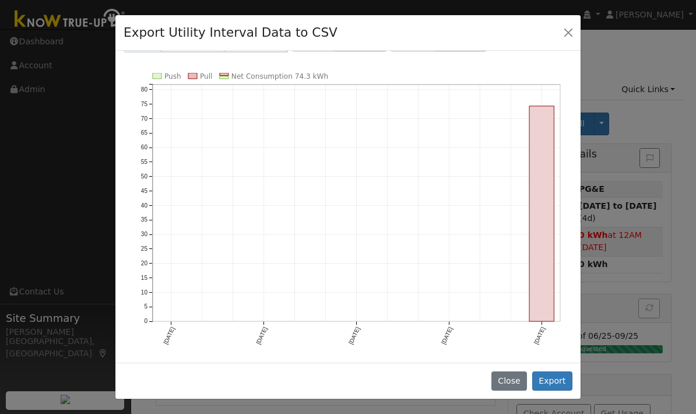
scroll to position [87, 0]
click at [563, 382] on button "Export" at bounding box center [552, 381] width 40 height 20
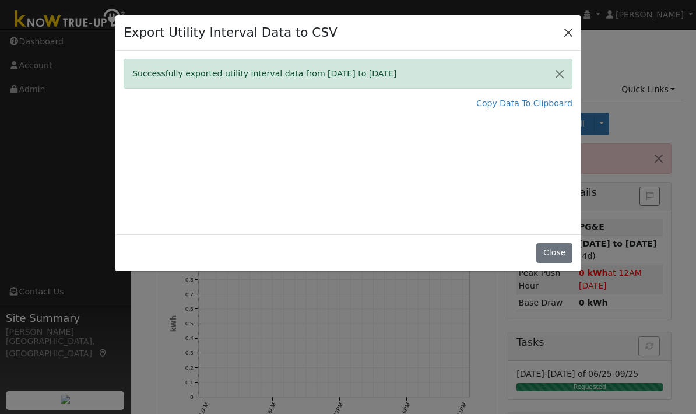
click at [566, 33] on button "Close" at bounding box center [568, 32] width 16 height 16
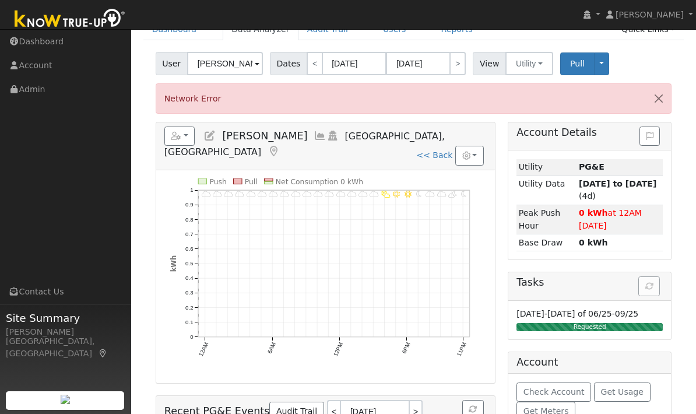
scroll to position [79, 0]
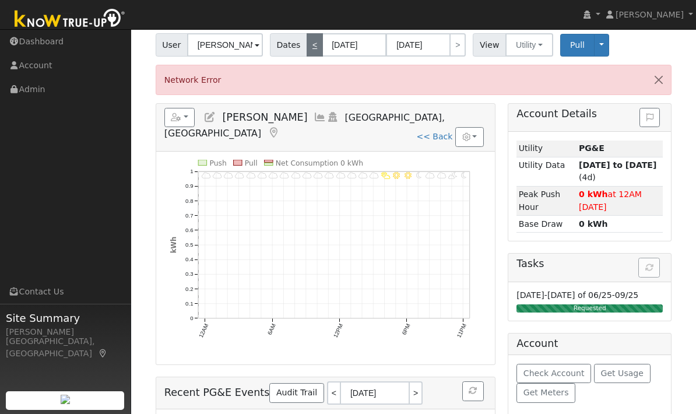
click at [312, 50] on link "<" at bounding box center [315, 44] width 16 height 23
type input "09/04/2025"
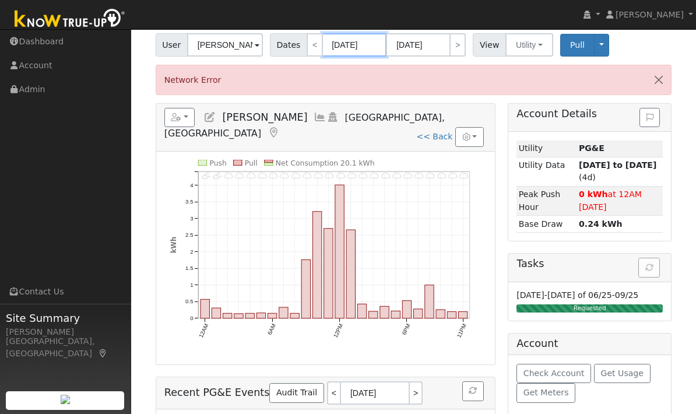
click at [361, 44] on input "09/04/2025" at bounding box center [354, 44] width 64 height 23
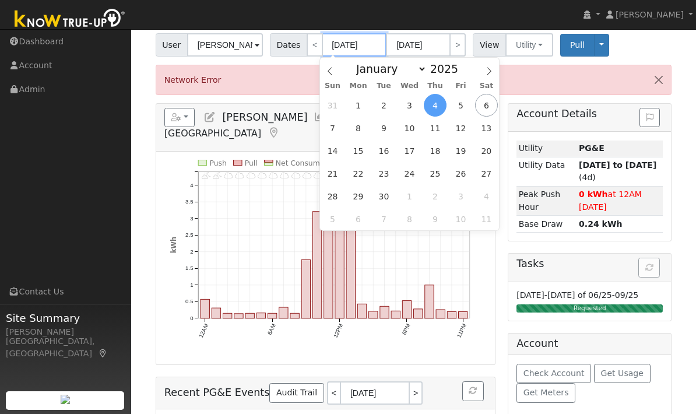
scroll to position [78, 0]
click at [356, 107] on span "1" at bounding box center [358, 105] width 23 height 23
type input "09/01/2025"
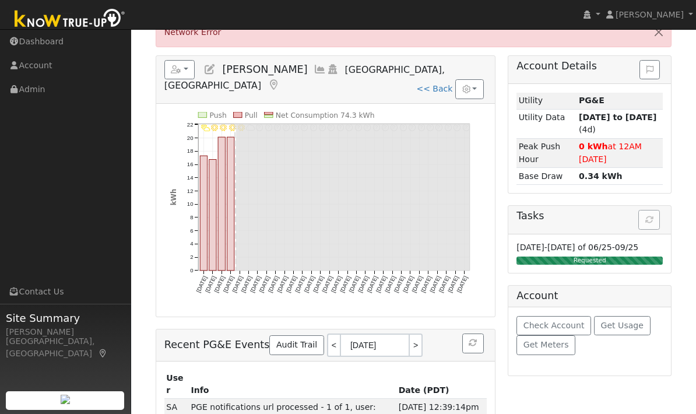
scroll to position [118, 0]
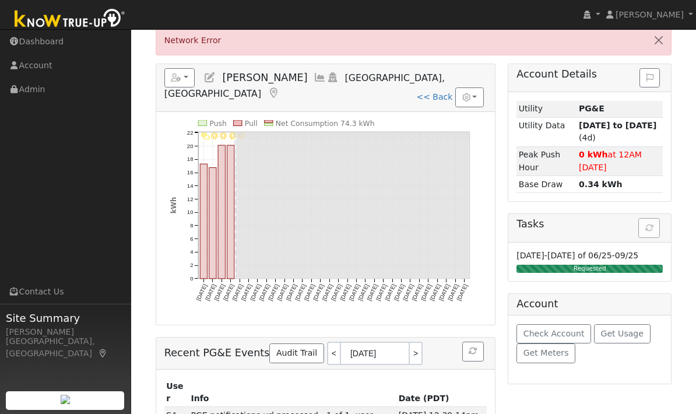
click at [201, 183] on rect "onclick=""" at bounding box center [203, 221] width 7 height 115
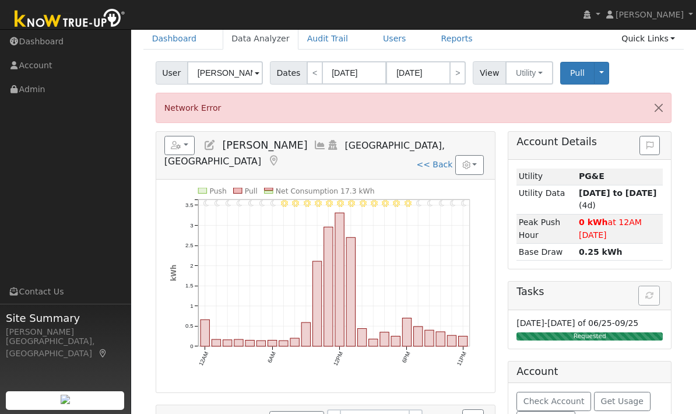
scroll to position [56, 0]
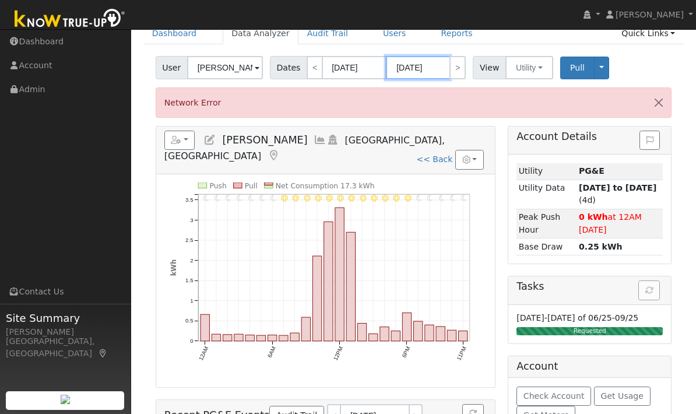
click at [424, 67] on input "09/01/2025" at bounding box center [418, 67] width 64 height 23
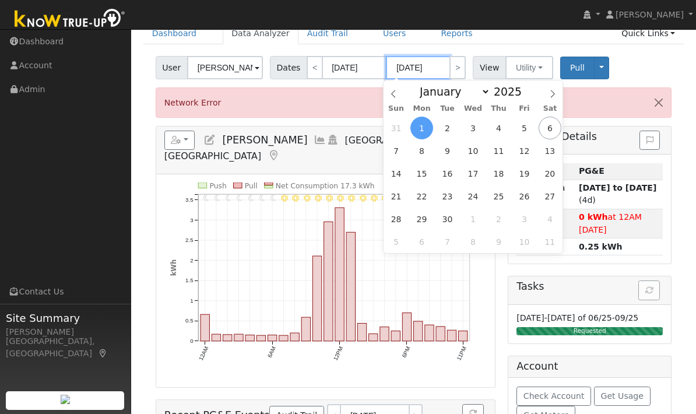
scroll to position [55, 0]
click at [499, 132] on span "4" at bounding box center [498, 128] width 23 height 23
type input "09/04/2025"
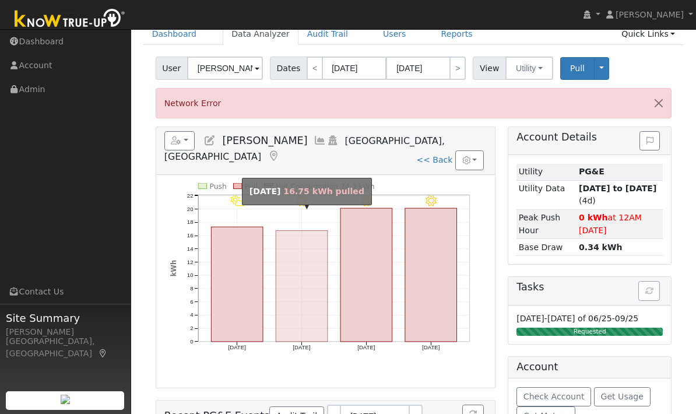
click at [305, 287] on rect "onclick=""" at bounding box center [302, 286] width 52 height 111
type input "09/02/2025"
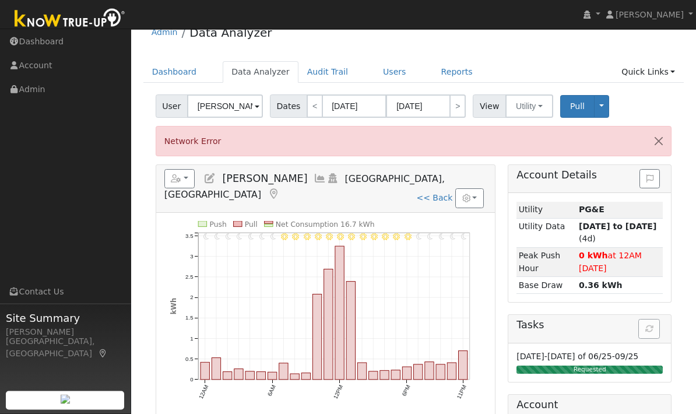
scroll to position [17, 0]
click at [449, 100] on link ">" at bounding box center [457, 105] width 16 height 23
type input "09/03/2025"
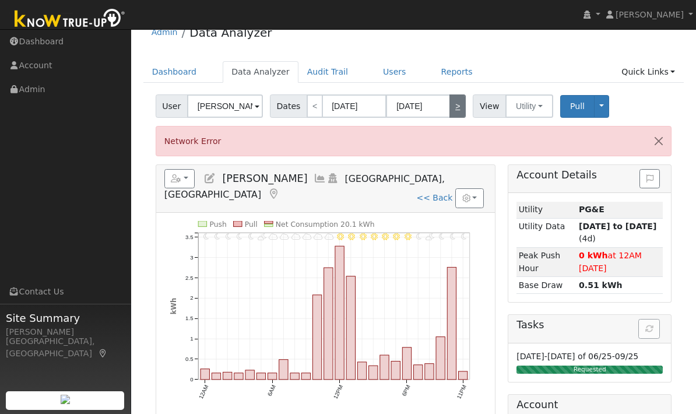
click at [449, 110] on link ">" at bounding box center [457, 105] width 16 height 23
type input "09/04/2025"
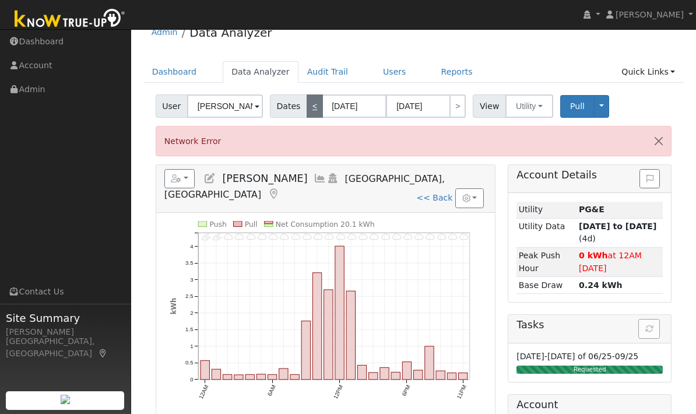
click at [312, 110] on link "<" at bounding box center [315, 105] width 16 height 23
type input "09/03/2025"
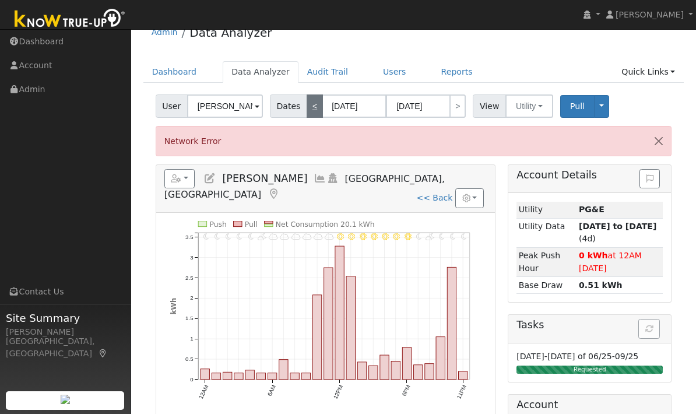
scroll to position [0, 0]
